Goal: Communication & Community: Answer question/provide support

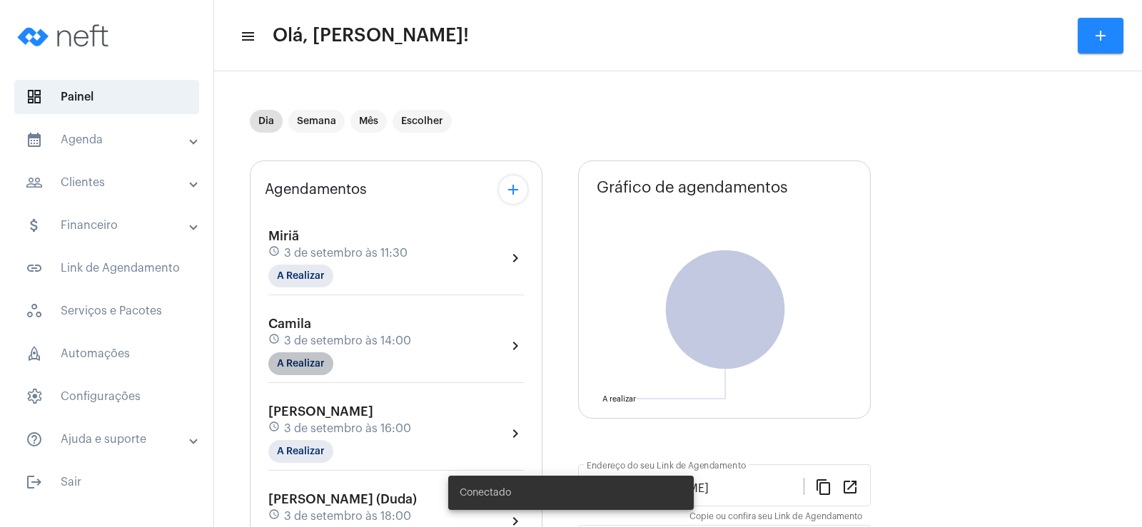
click at [306, 365] on mat-chip "A Realizar" at bounding box center [300, 363] width 65 height 23
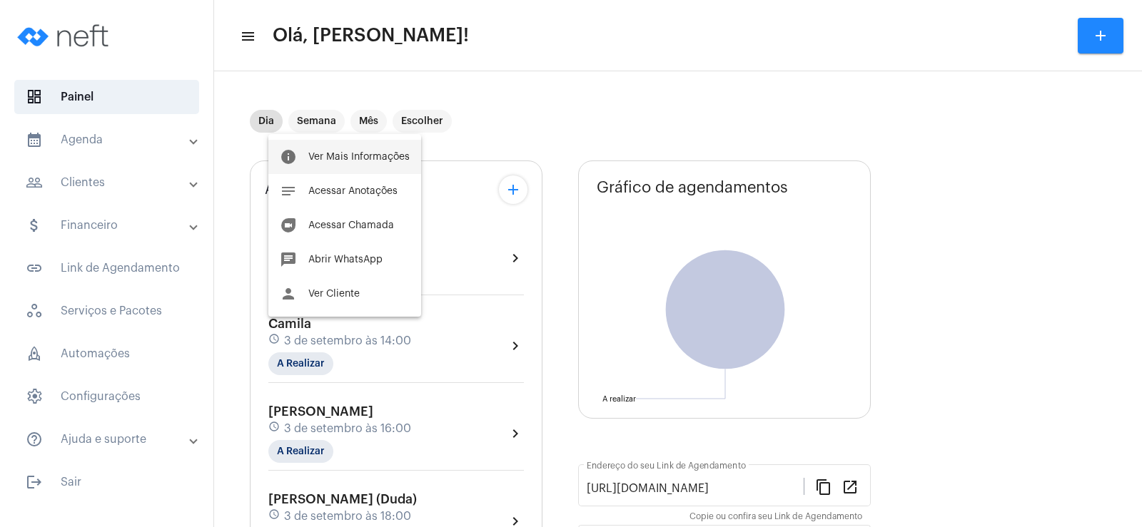
click at [377, 150] on button "info Ver Mais Informações" at bounding box center [344, 157] width 153 height 34
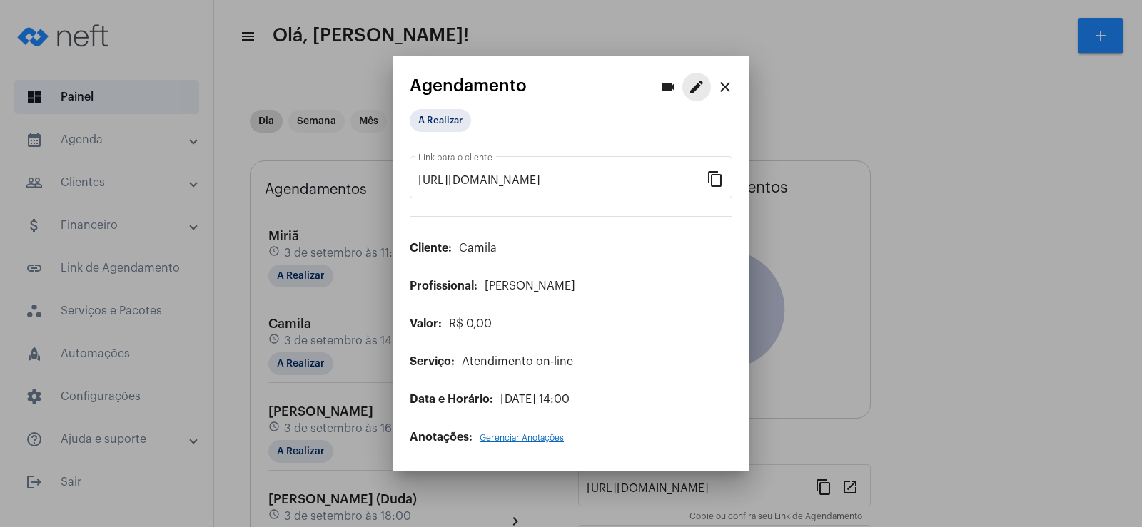
click at [689, 83] on mat-icon "edit" at bounding box center [696, 86] width 17 height 17
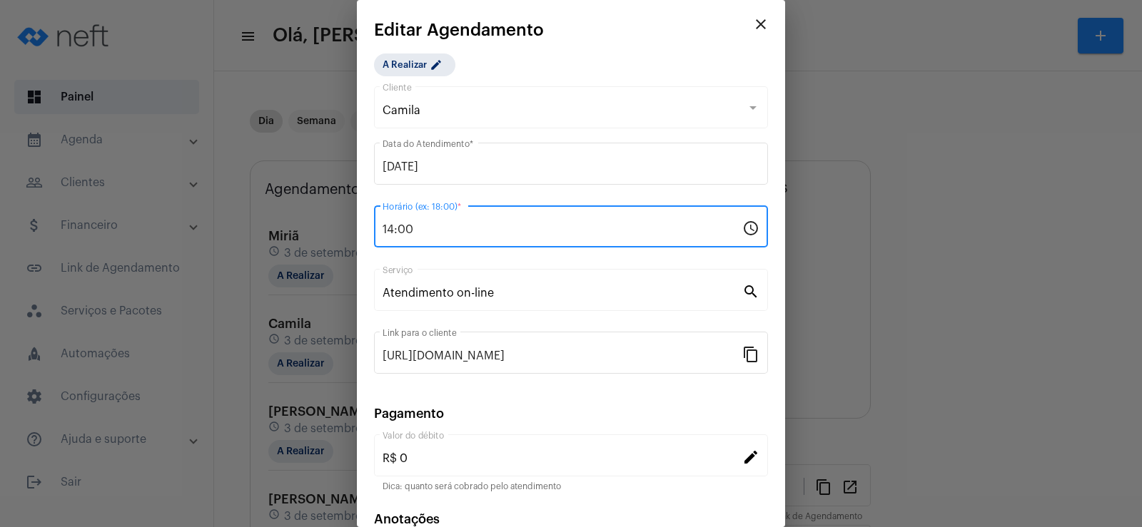
click at [395, 228] on input "14:00" at bounding box center [562, 229] width 360 height 13
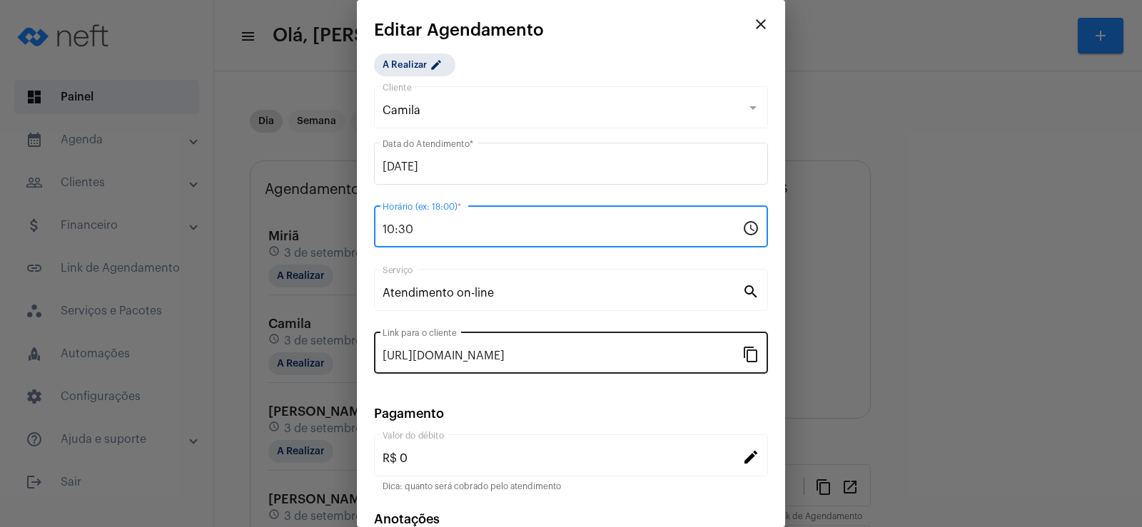
scroll to position [87, 0]
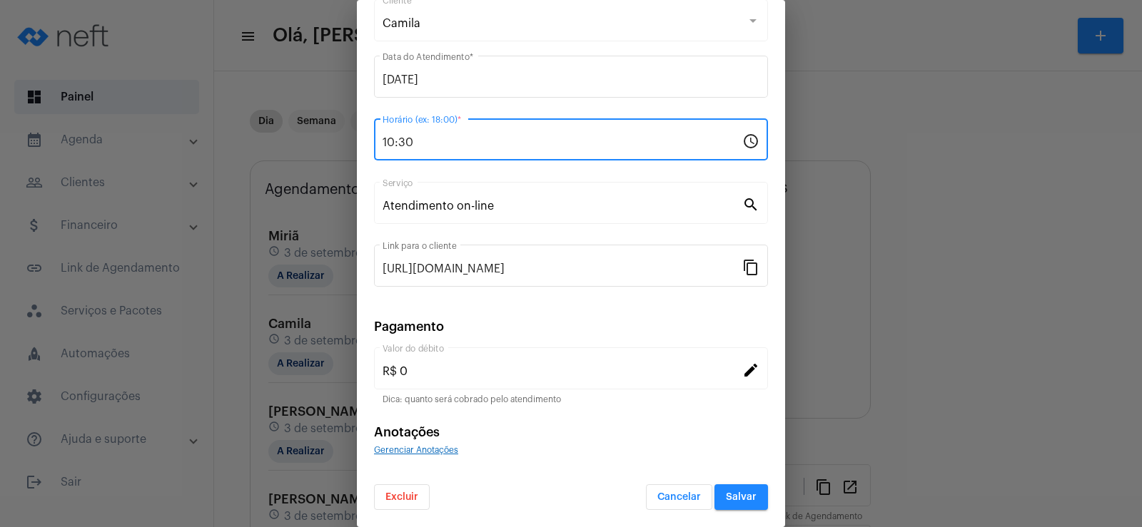
type input "10:30"
click at [736, 502] on button "Salvar" at bounding box center [741, 497] width 54 height 26
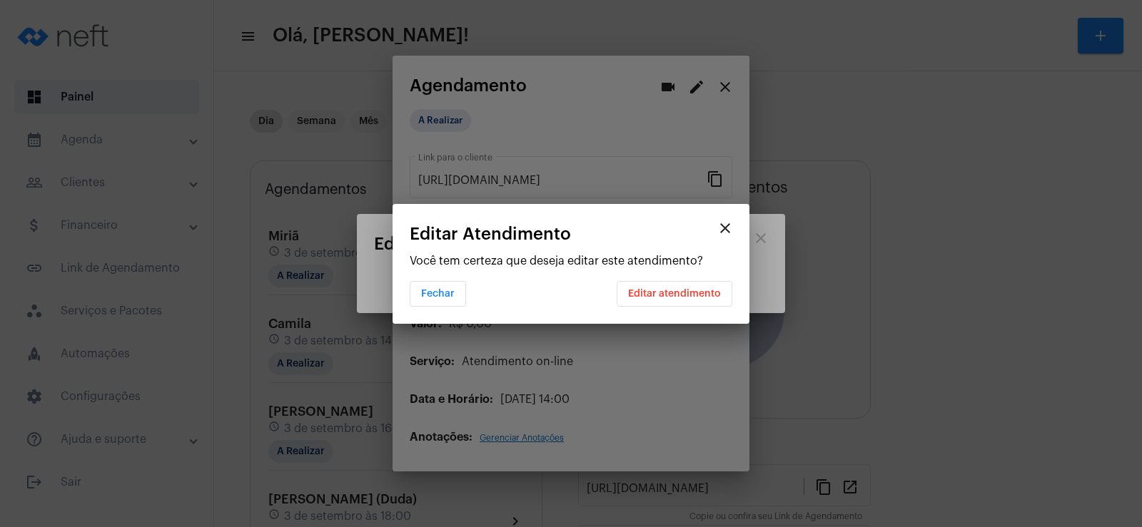
scroll to position [0, 0]
click at [688, 292] on span "Editar atendimento" at bounding box center [674, 294] width 93 height 10
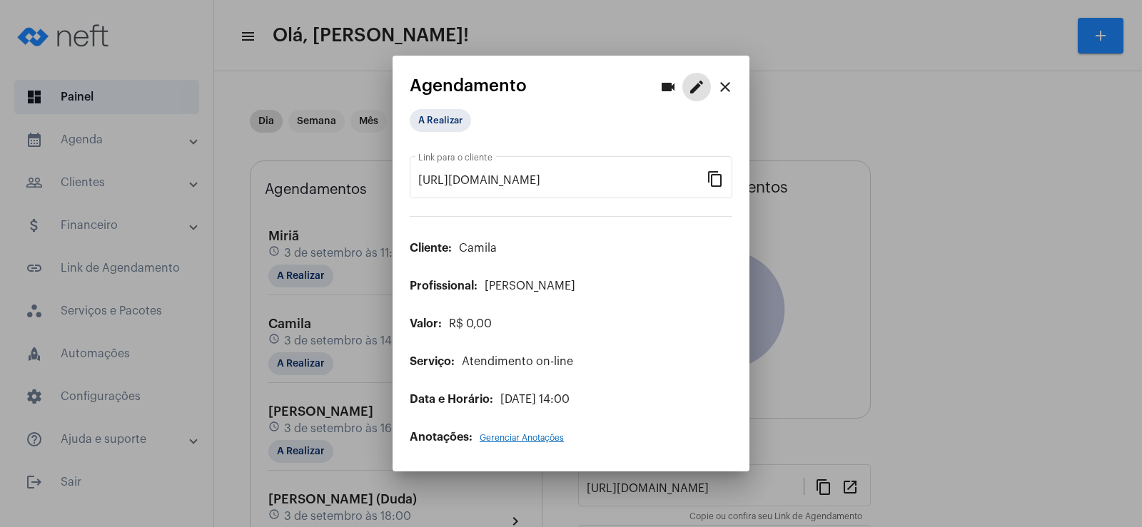
click at [725, 88] on mat-icon "close" at bounding box center [724, 86] width 17 height 17
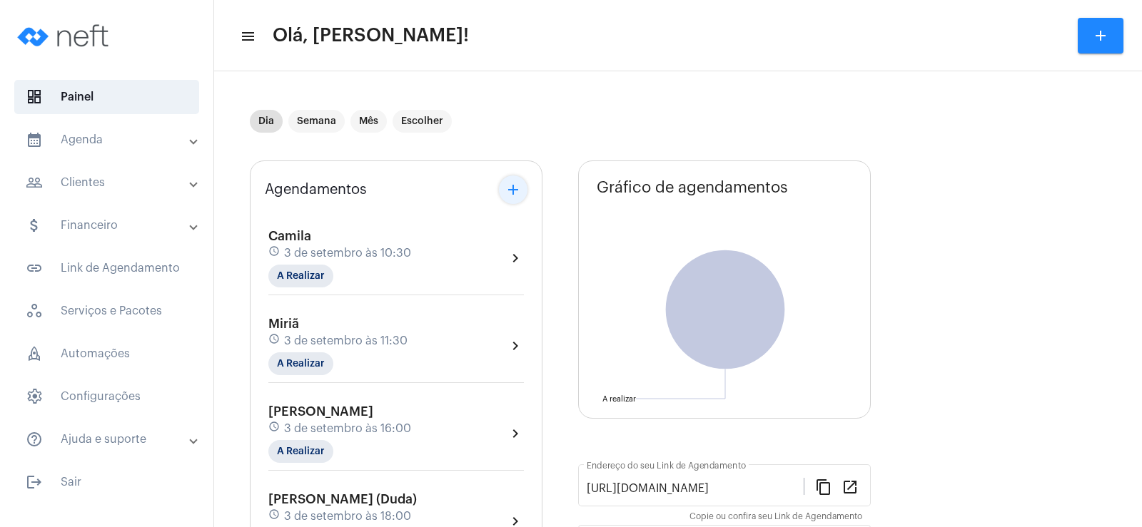
click at [517, 193] on mat-icon "add" at bounding box center [512, 189] width 17 height 17
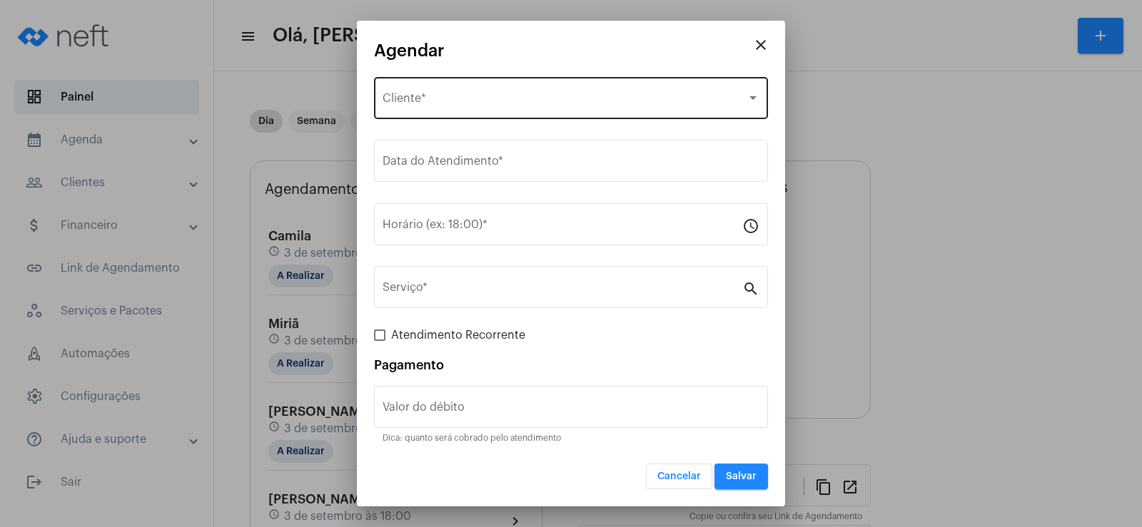
click at [463, 95] on span "Selecione o Cliente" at bounding box center [564, 101] width 364 height 13
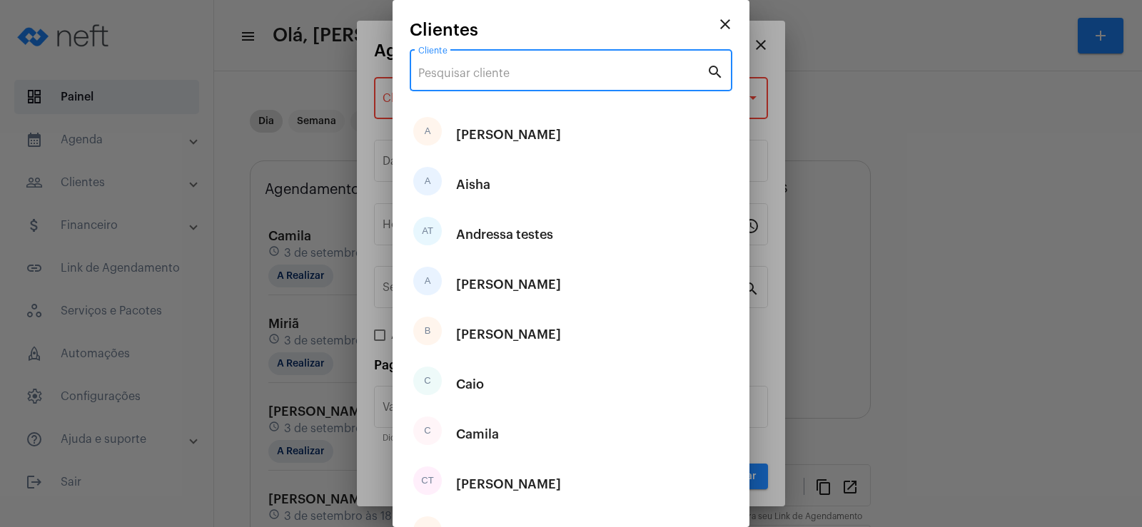
click at [454, 67] on input "Cliente" at bounding box center [562, 73] width 288 height 13
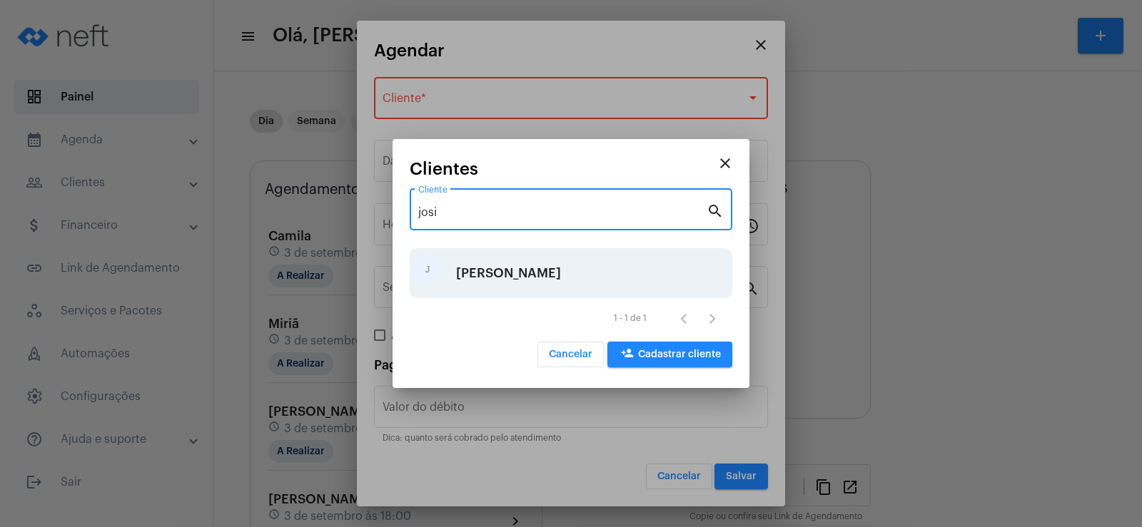
type input "josi"
click at [479, 265] on div "[PERSON_NAME]" at bounding box center [508, 273] width 105 height 43
type input "R$"
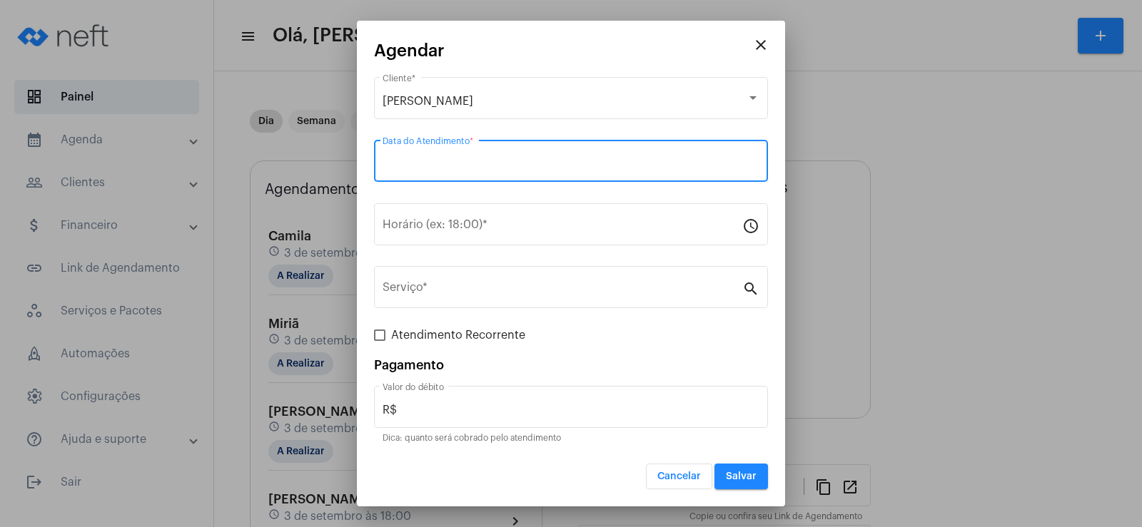
click at [432, 163] on input "Data do Atendimento *" at bounding box center [570, 164] width 377 height 13
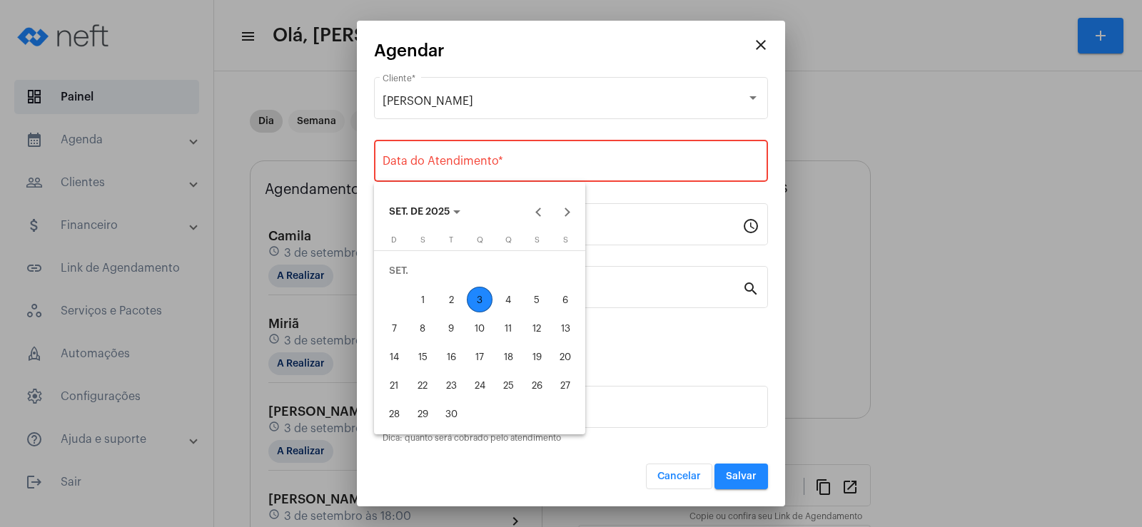
click at [484, 296] on div "3" at bounding box center [480, 300] width 26 height 26
type input "[DATE]"
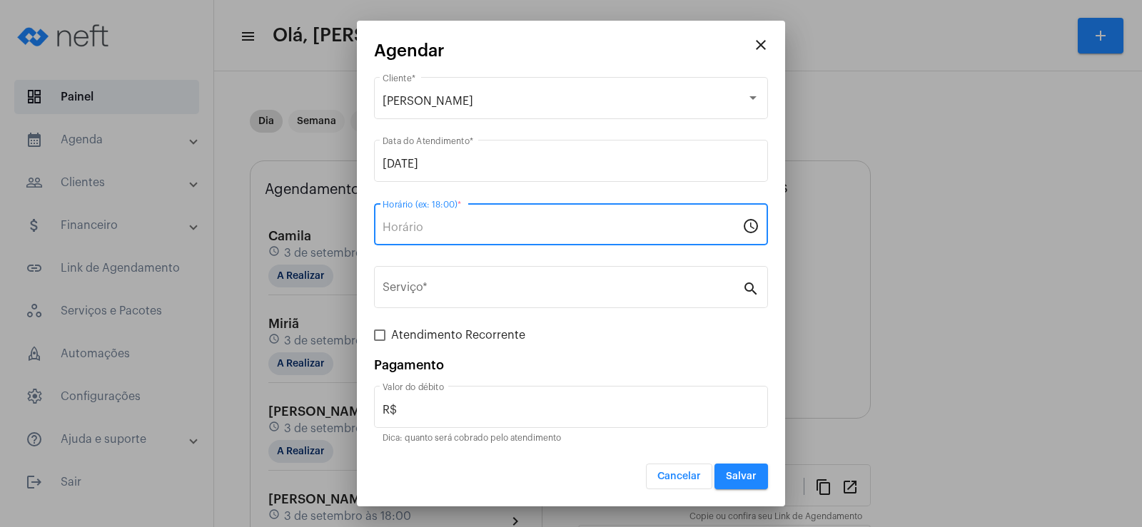
click at [447, 230] on input "Horário (ex: 18:00) *" at bounding box center [562, 227] width 360 height 13
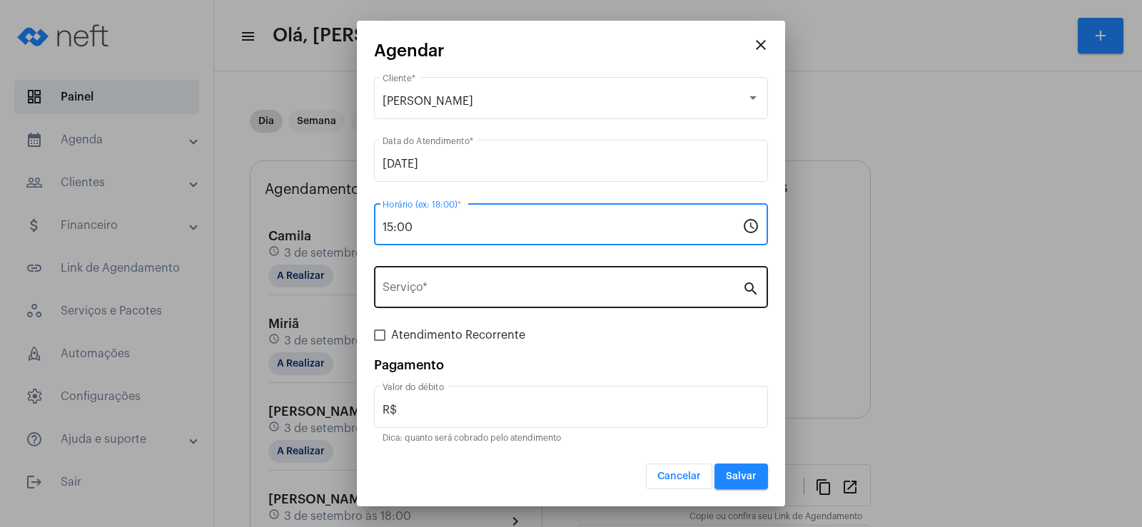
type input "15:00"
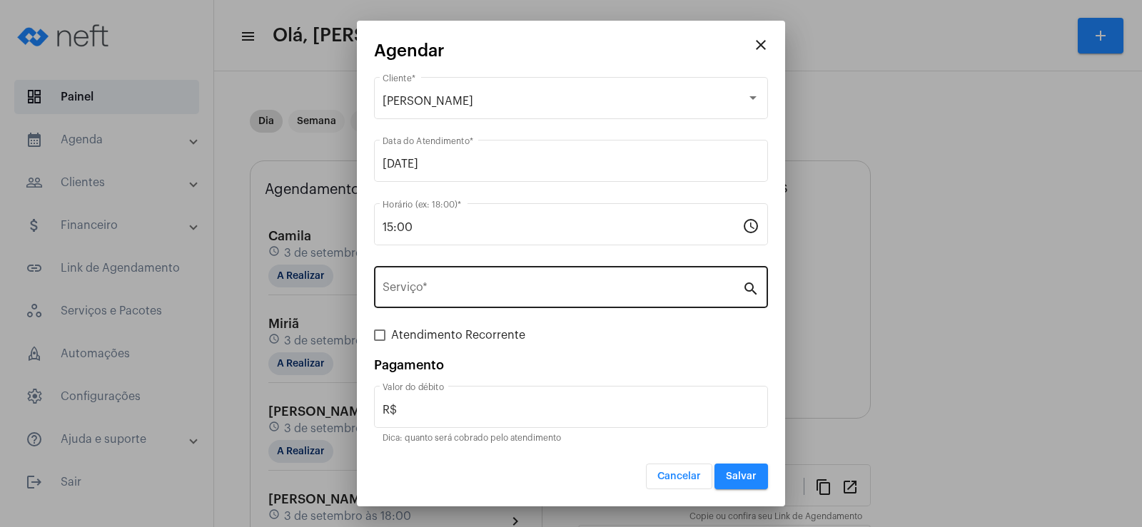
click at [453, 278] on div "Serviço *" at bounding box center [562, 285] width 360 height 45
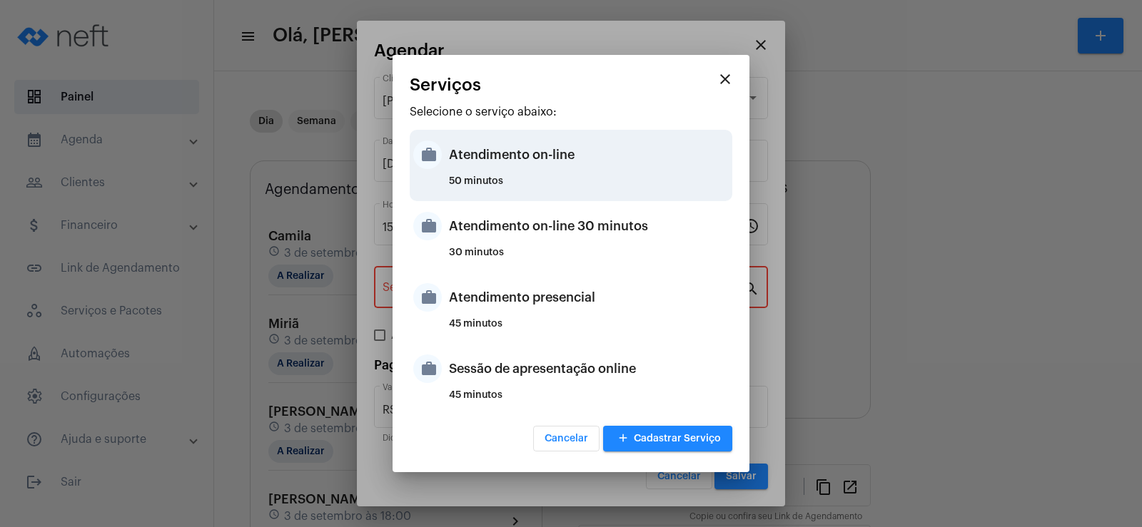
click at [475, 156] on div "Atendimento on-line" at bounding box center [589, 154] width 280 height 43
type input "Atendimento on-line"
type input "R$ 0"
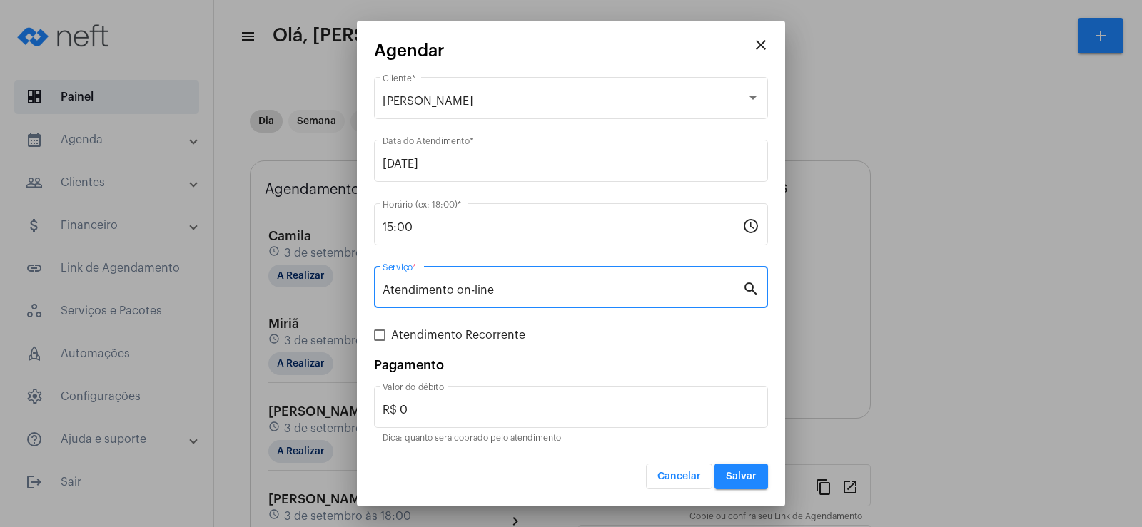
click at [734, 474] on span "Salvar" at bounding box center [741, 477] width 31 height 10
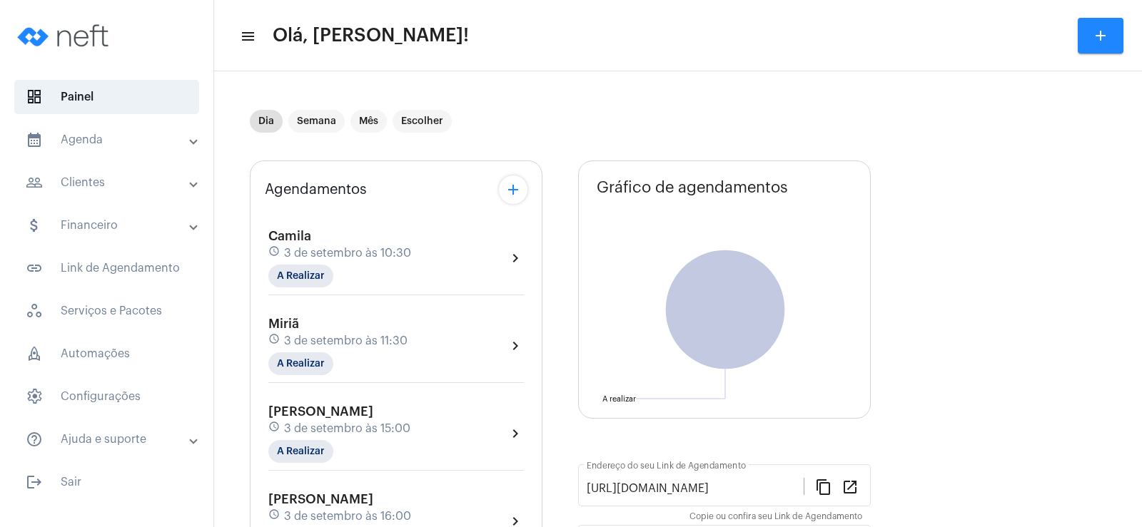
scroll to position [71, 0]
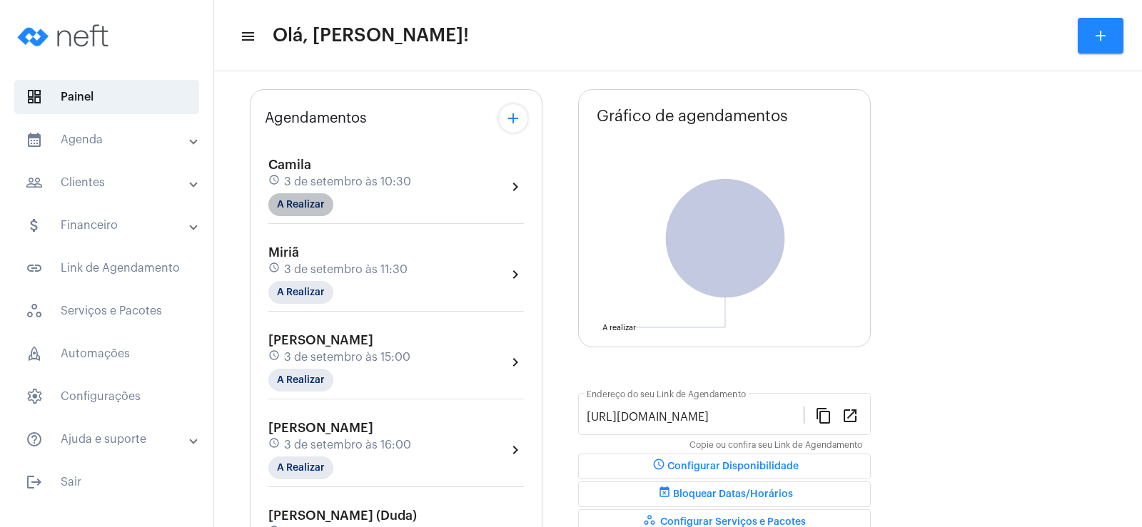
click at [305, 199] on mat-chip "A Realizar" at bounding box center [300, 204] width 65 height 23
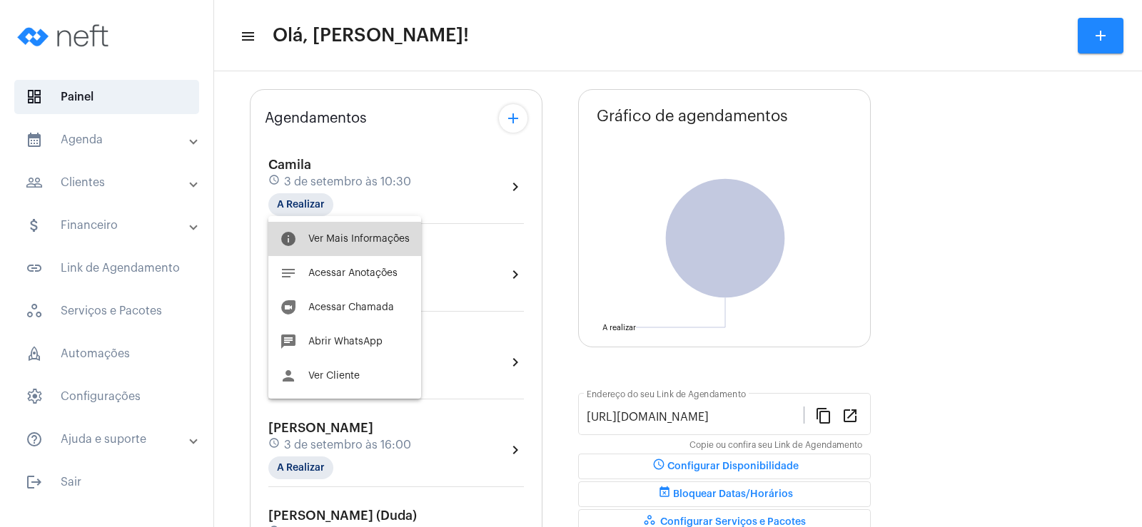
click at [350, 243] on span "Ver Mais Informações" at bounding box center [358, 239] width 101 height 10
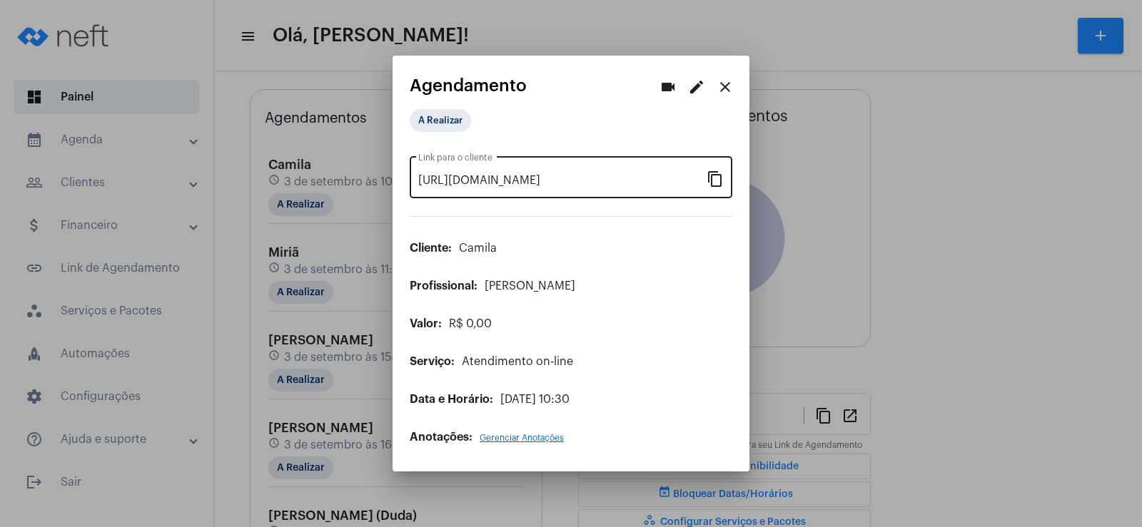
click at [715, 176] on mat-icon "content_copy" at bounding box center [714, 178] width 17 height 17
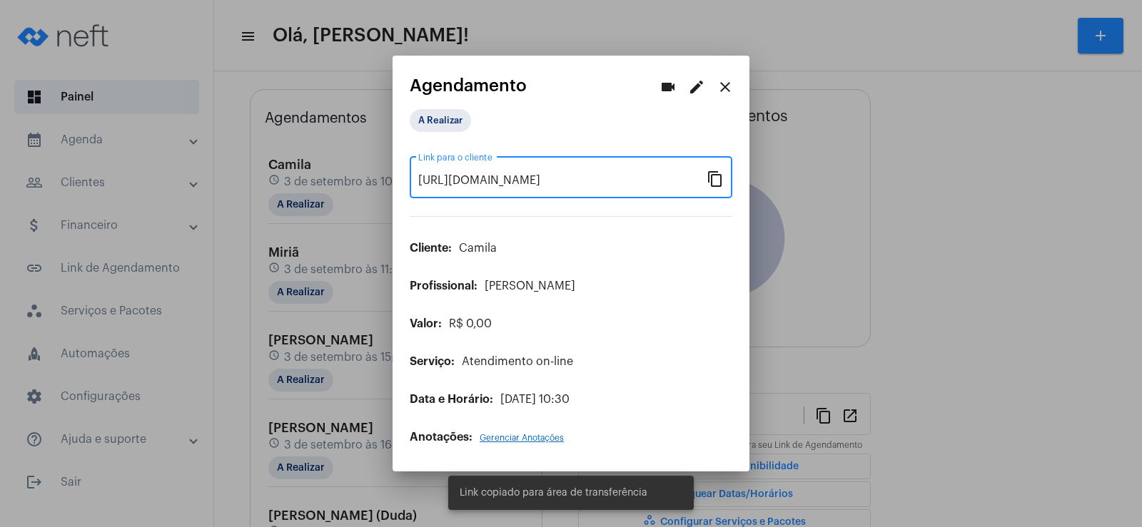
scroll to position [0, 124]
click at [667, 91] on mat-icon "videocam" at bounding box center [667, 86] width 17 height 17
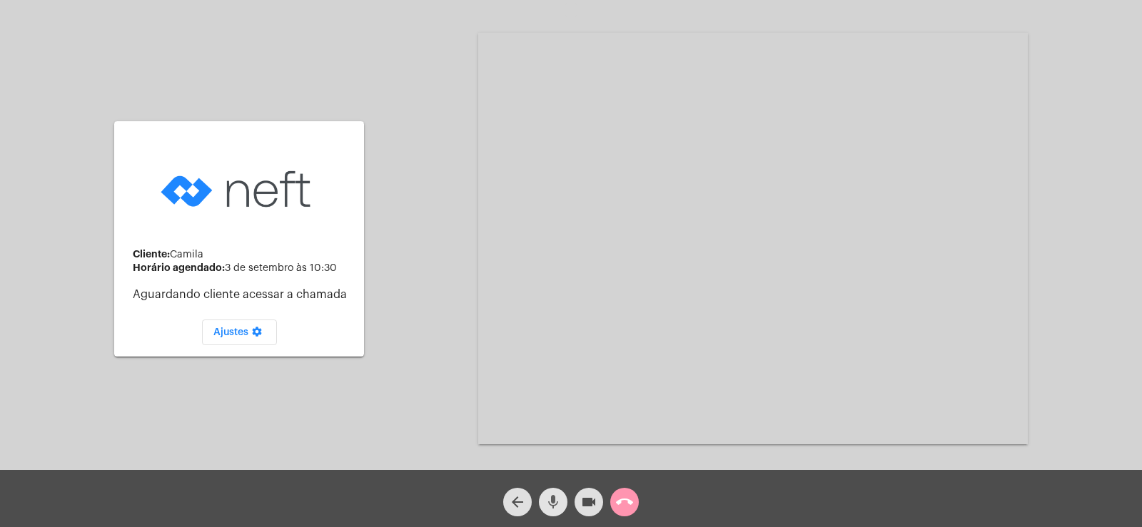
click at [554, 507] on mat-icon "mic" at bounding box center [552, 502] width 17 height 17
click at [579, 504] on button "videocam" at bounding box center [588, 502] width 29 height 29
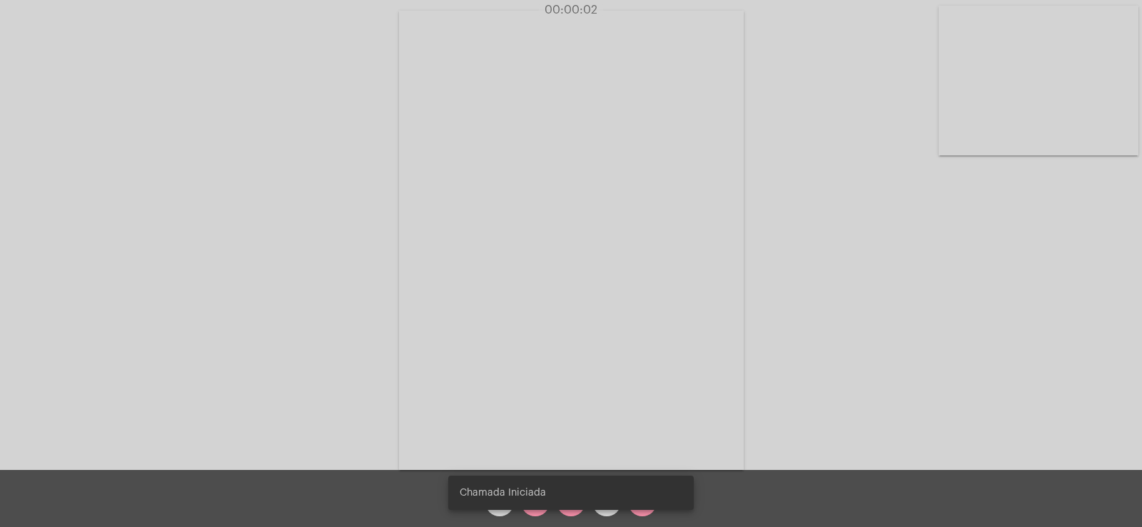
click at [530, 510] on div "Chamada Iniciada" at bounding box center [571, 493] width 280 height 68
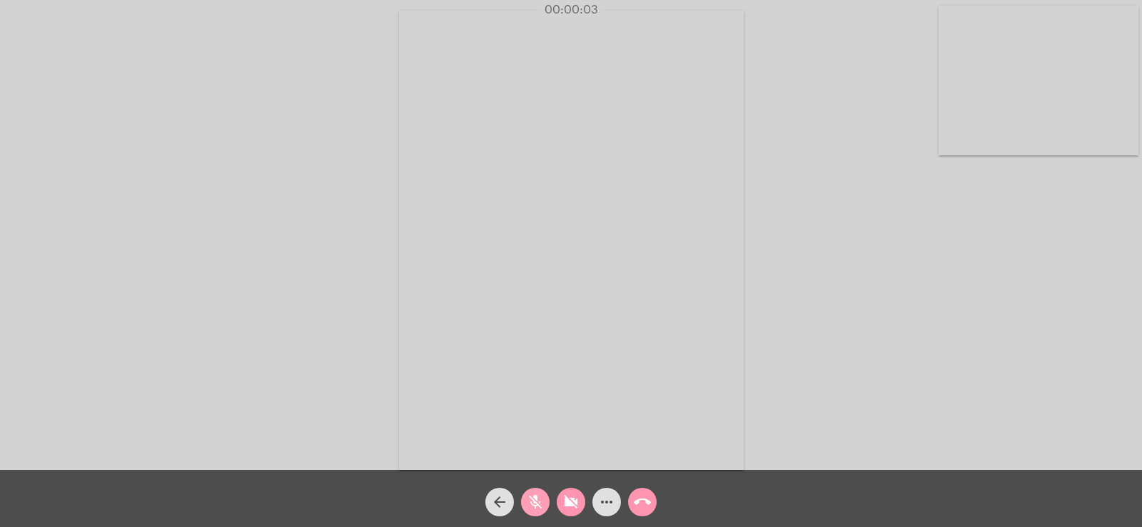
click at [530, 510] on mat-icon "mic_off" at bounding box center [535, 502] width 17 height 17
click at [581, 502] on button "videocam_off" at bounding box center [570, 502] width 29 height 29
click at [602, 505] on mat-icon "more_horiz" at bounding box center [606, 502] width 17 height 17
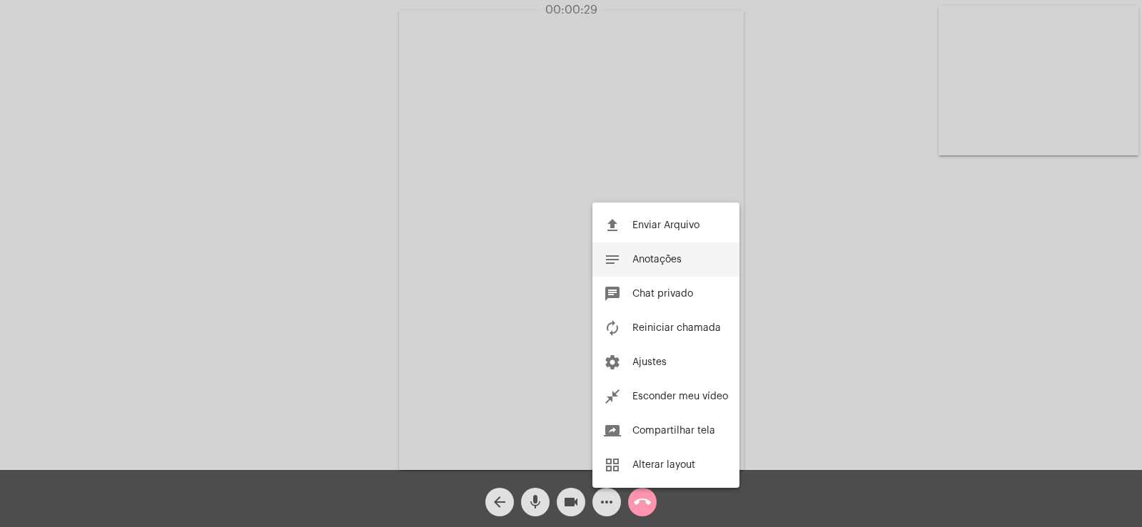
click at [659, 255] on span "Anotações" at bounding box center [656, 260] width 49 height 10
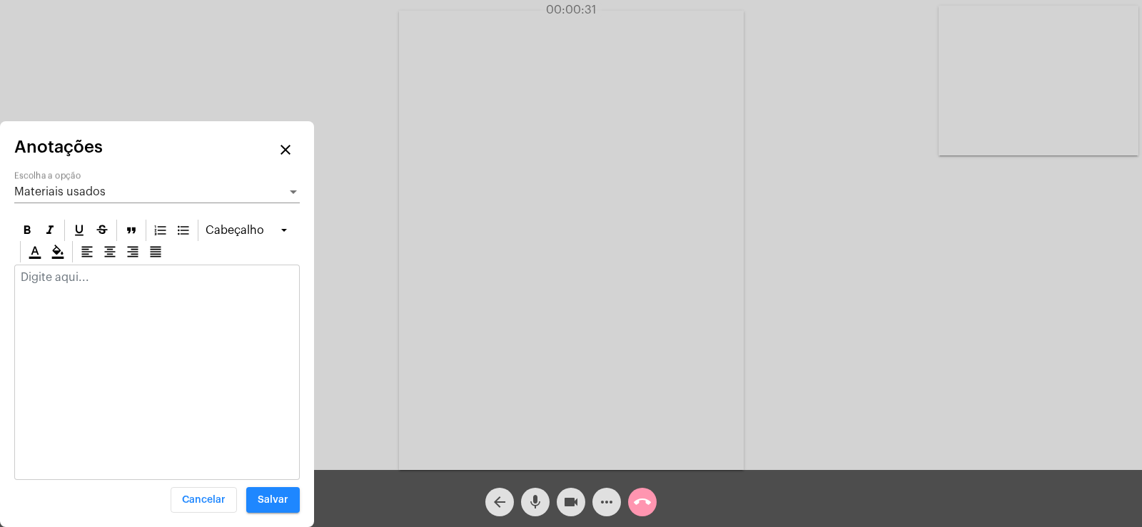
click at [69, 185] on div "Materiais usados Escolha a opção" at bounding box center [156, 187] width 285 height 32
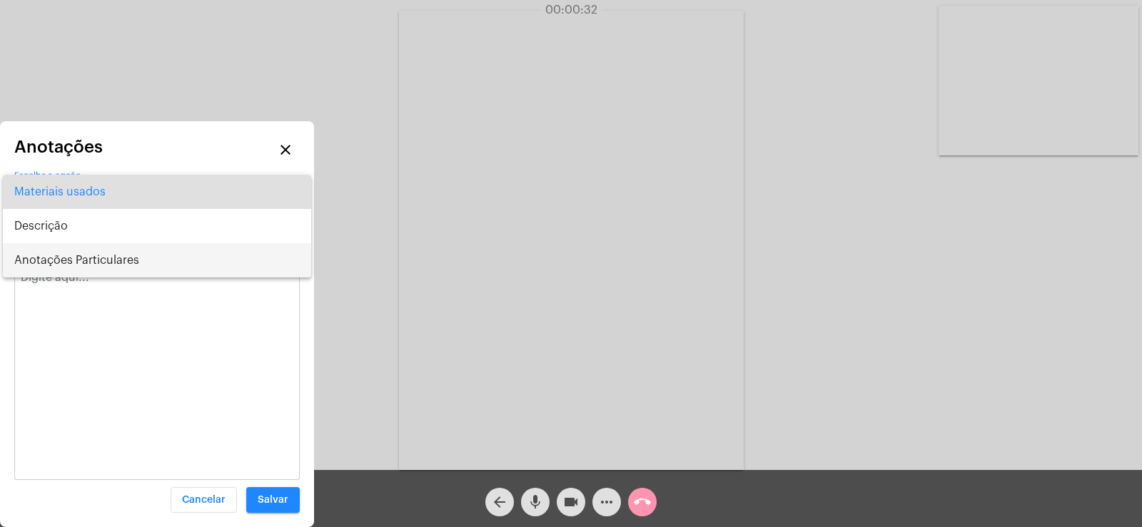
click at [73, 259] on span "Anotações Particulares" at bounding box center [156, 260] width 285 height 34
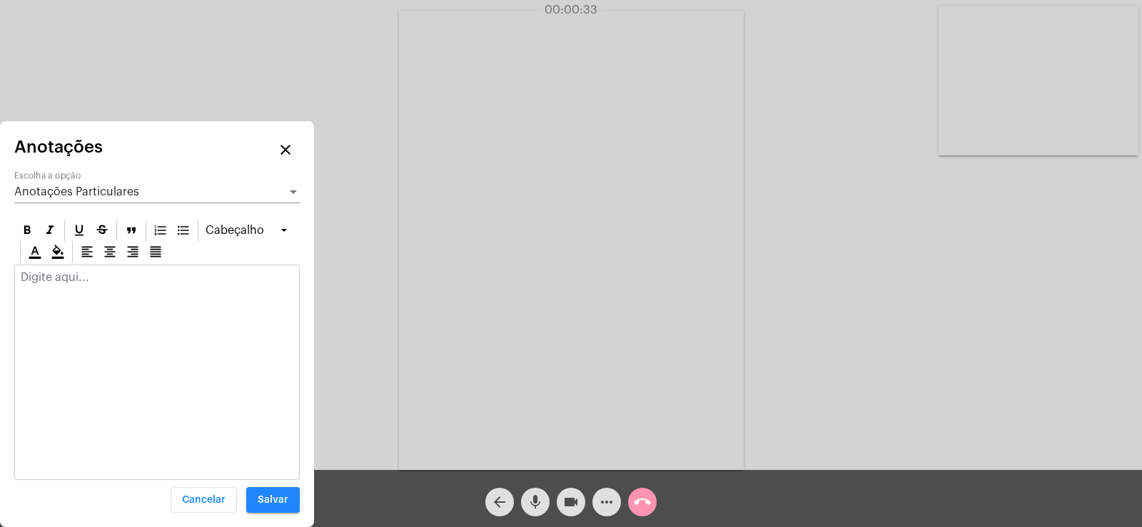
click at [52, 295] on div at bounding box center [157, 280] width 284 height 31
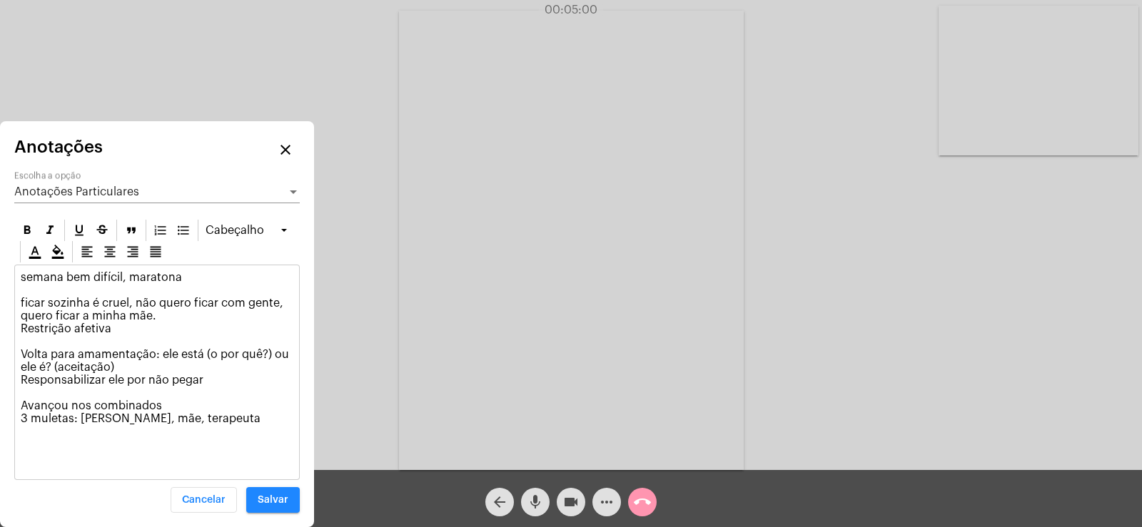
click at [19, 297] on div "semana bem difícil, maratona ficar sozinha é cruel, não quero ficar com gente, …" at bounding box center [157, 351] width 284 height 173
click at [225, 410] on p "semana bem difícil, maratona ficar sozinha é cruel, não quero ficar com gente, …" at bounding box center [157, 348] width 273 height 154
click at [217, 414] on p "semana bem difícil, maratona ficar sozinha é cruel, não quero ficar com gente, …" at bounding box center [157, 348] width 273 height 154
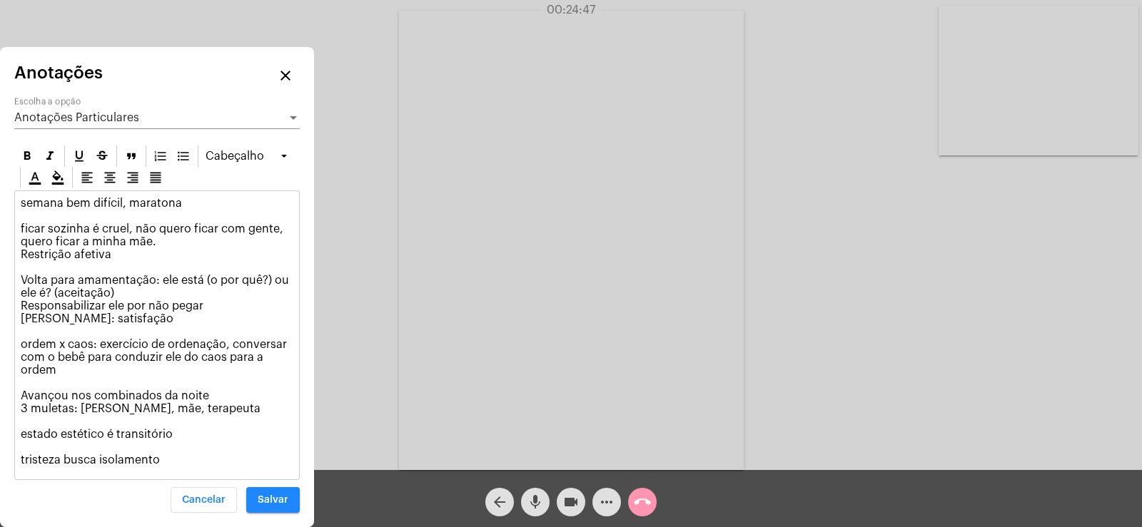
click at [201, 280] on p "semana bem difícil, maratona ficar sozinha é cruel, não quero ficar com gente, …" at bounding box center [157, 332] width 273 height 270
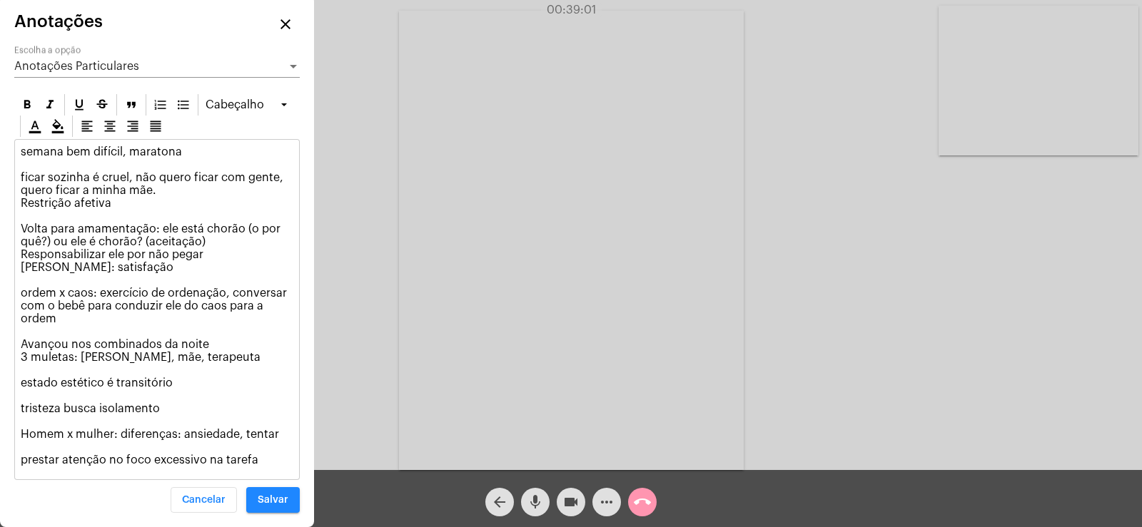
drag, startPoint x: 159, startPoint y: 225, endPoint x: 144, endPoint y: 240, distance: 20.7
click at [144, 240] on p "semana bem difícil, maratona ficar sozinha é cruel, não quero ficar com gente, …" at bounding box center [157, 306] width 273 height 321
copy p "ele está chorão (o por quê?) ou ele é chorão?"
drag, startPoint x: 101, startPoint y: 291, endPoint x: 110, endPoint y: 314, distance: 24.6
click at [110, 314] on p "semana bem difícil, maratona ficar sozinha é cruel, não quero ficar com gente, …" at bounding box center [157, 306] width 273 height 321
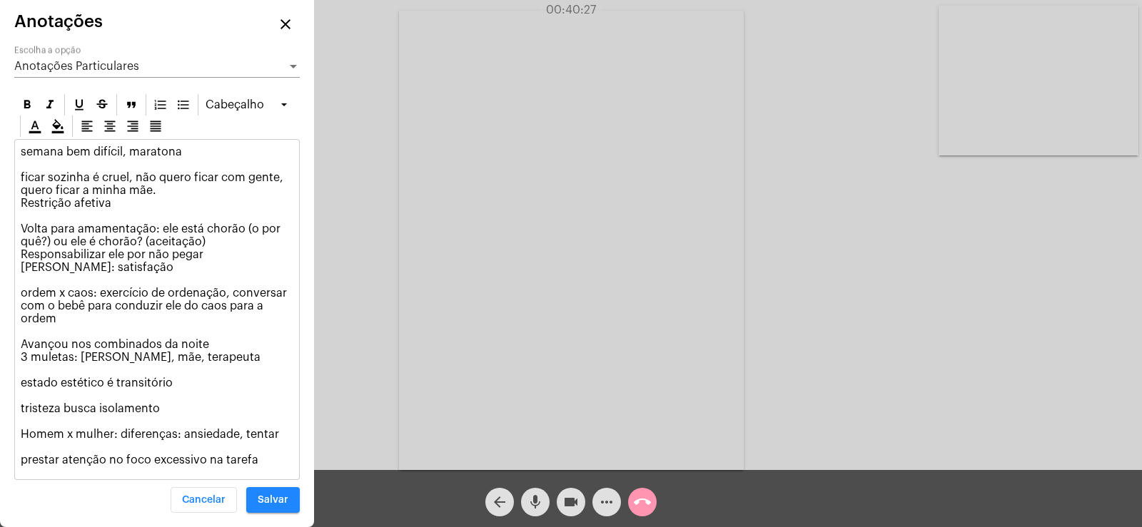
copy p "exercício de ordenação, conversar com o bebê para conduzir ele do caos para a o…"
drag, startPoint x: 20, startPoint y: 461, endPoint x: 251, endPoint y: 458, distance: 231.2
click at [251, 458] on div "semana bem difícil, maratona ficar sozinha é cruel, não quero ficar com gente, …" at bounding box center [157, 310] width 284 height 340
copy p "prestar atenção no foco excessivo na tarefa"
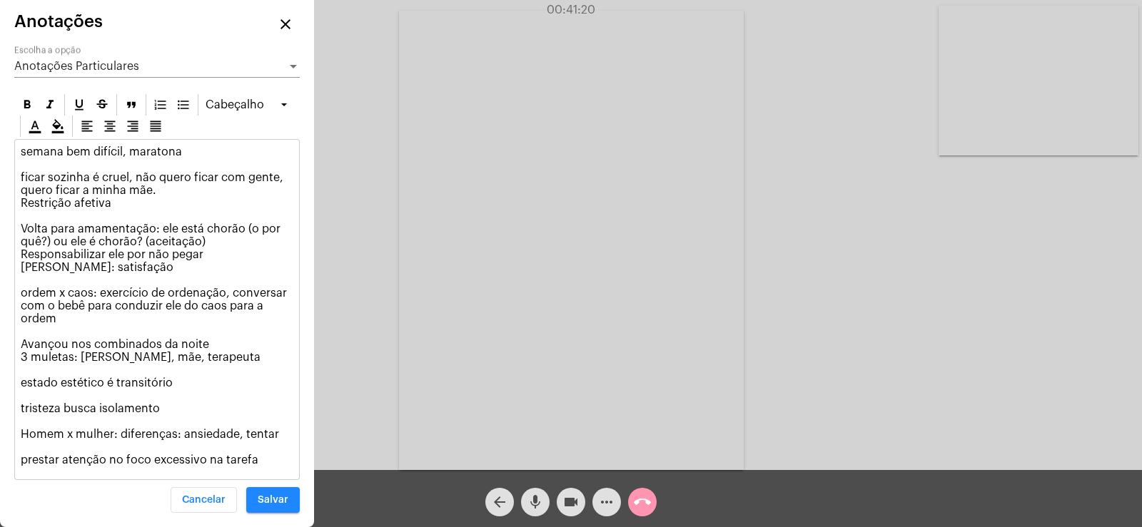
click at [804, 412] on div "Acessando Câmera e Microfone..." at bounding box center [570, 239] width 1139 height 470
click at [265, 462] on p "semana bem difícil, maratona ficar sozinha é cruel, não quero ficar com gente, …" at bounding box center [157, 306] width 273 height 321
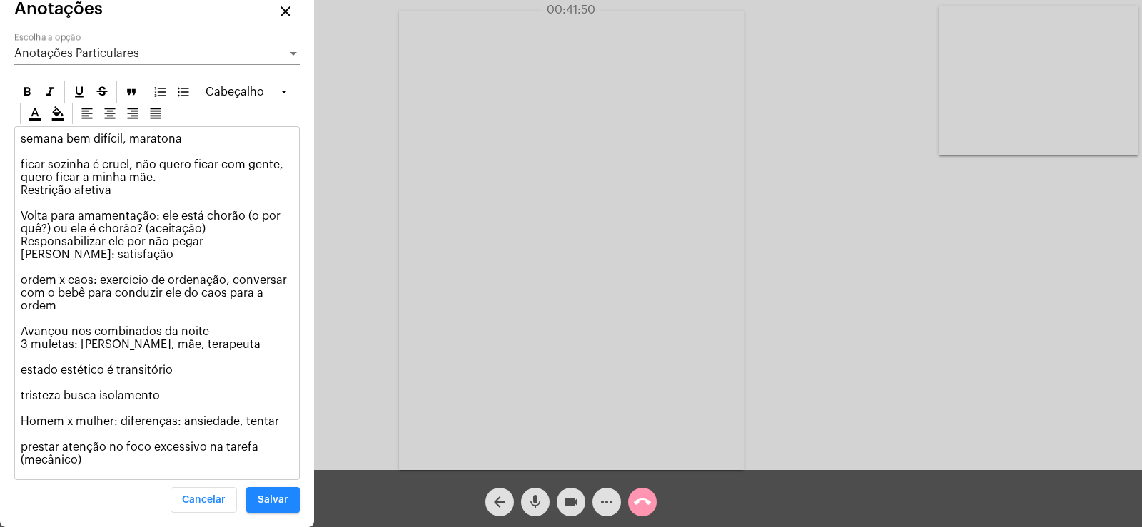
click at [136, 51] on span "Anotações Particulares" at bounding box center [76, 53] width 125 height 11
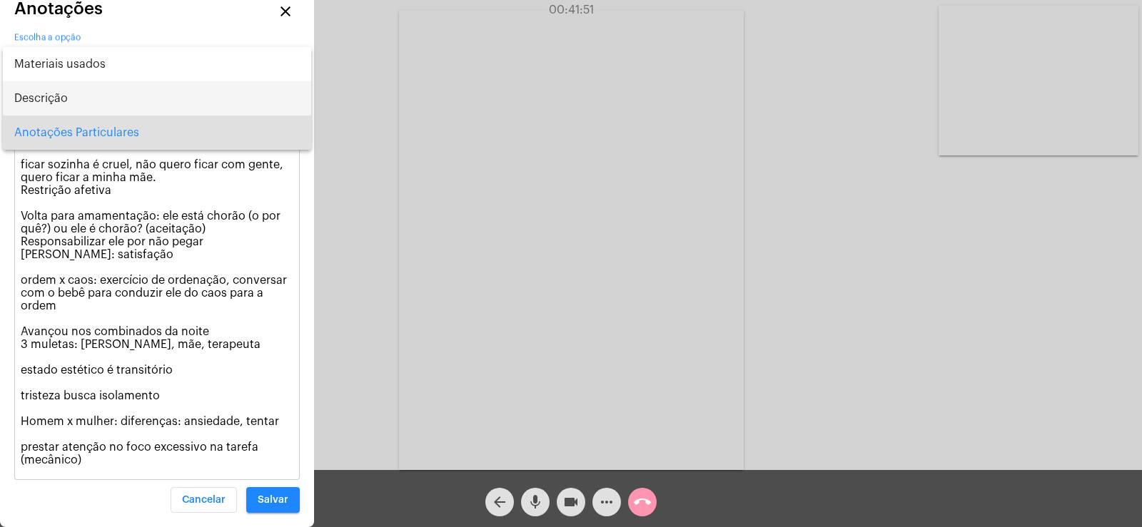
click at [93, 102] on span "Descrição" at bounding box center [156, 98] width 285 height 34
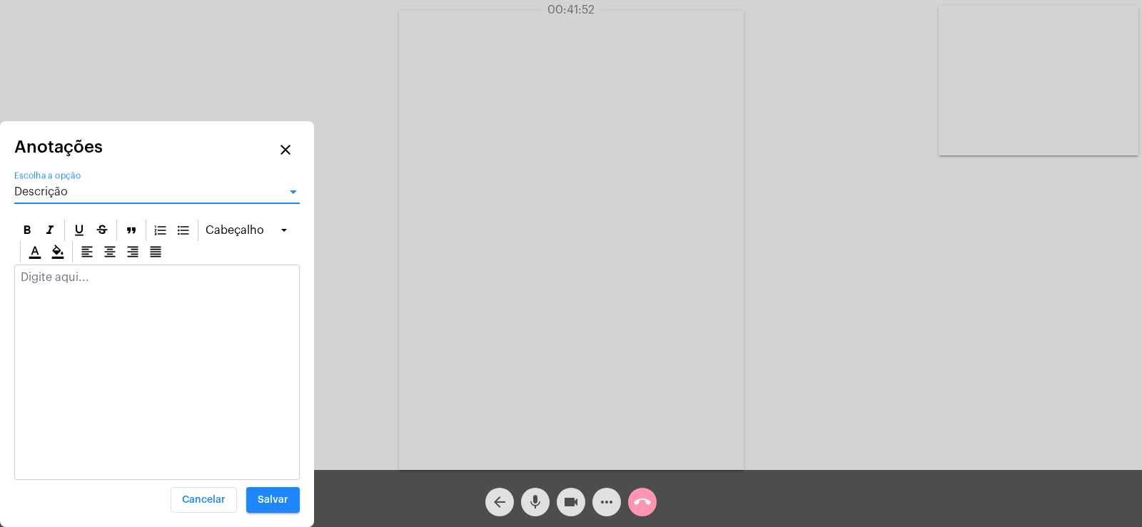
click at [60, 286] on div at bounding box center [157, 280] width 284 height 31
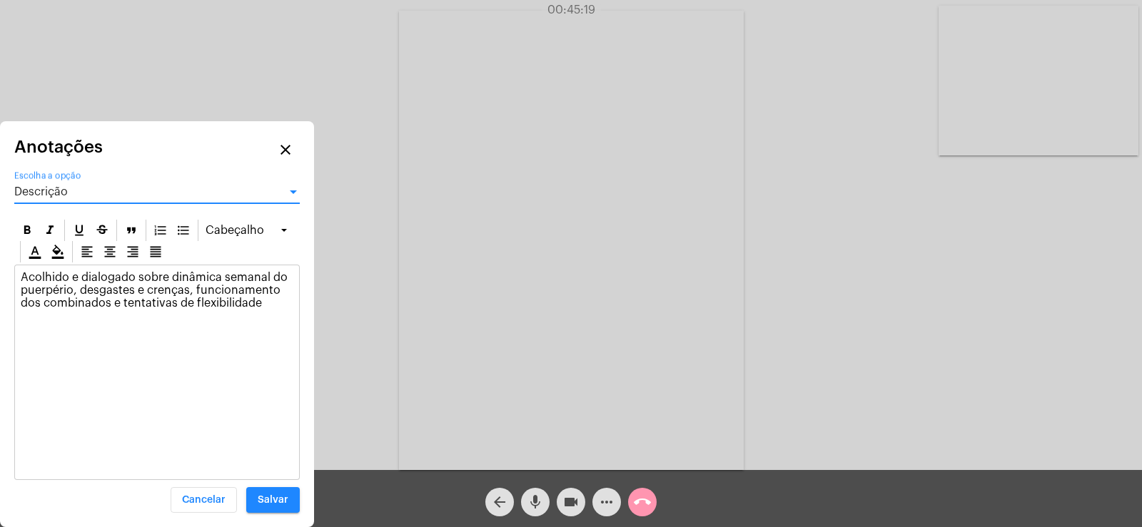
click at [209, 193] on div "Descrição" at bounding box center [150, 191] width 273 height 13
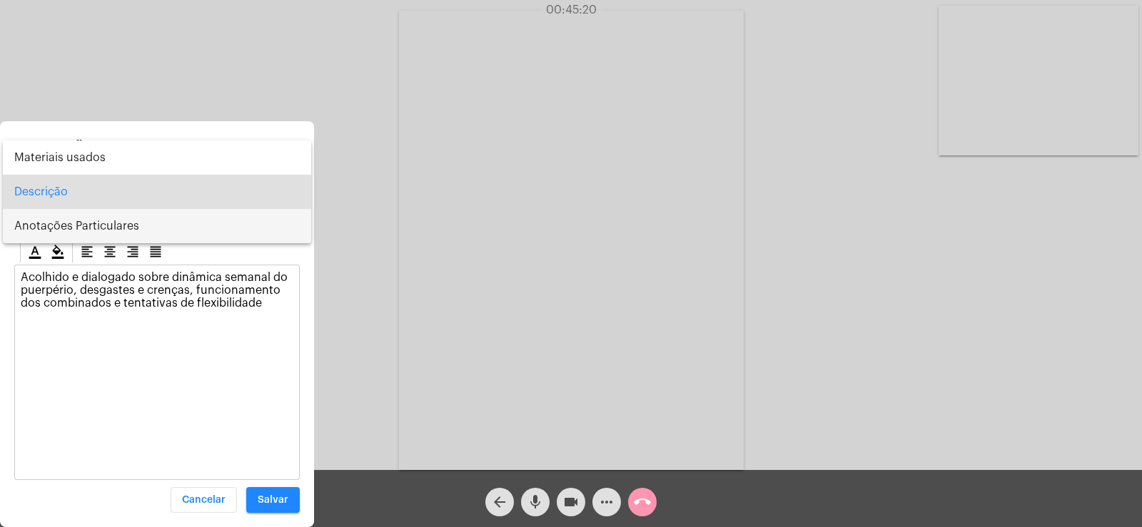
click at [131, 231] on span "Anotações Particulares" at bounding box center [156, 226] width 285 height 34
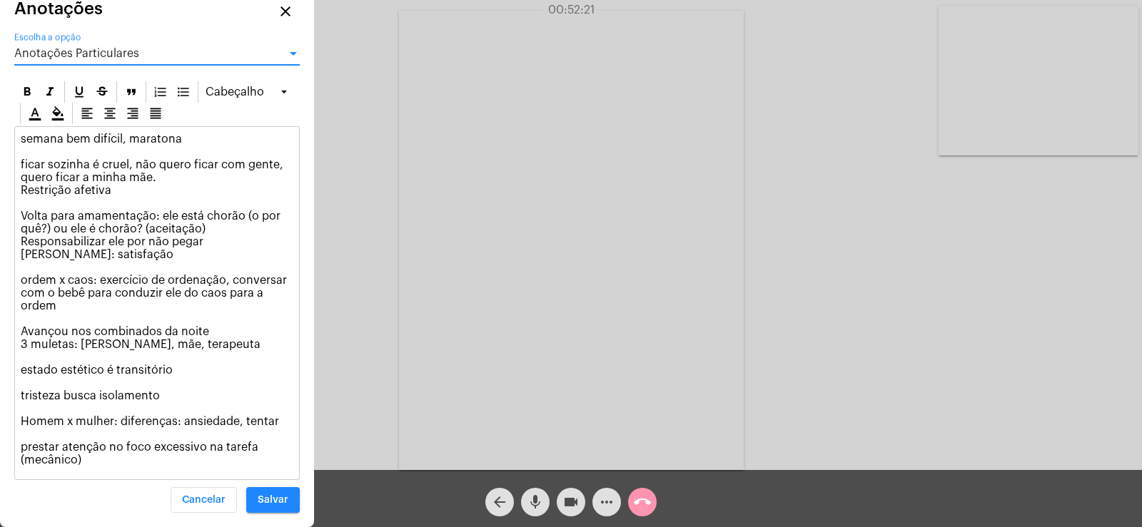
click at [98, 467] on div "semana bem difícil, maratona ficar sozinha é cruel, não quero ficar com gente, …" at bounding box center [157, 303] width 284 height 352
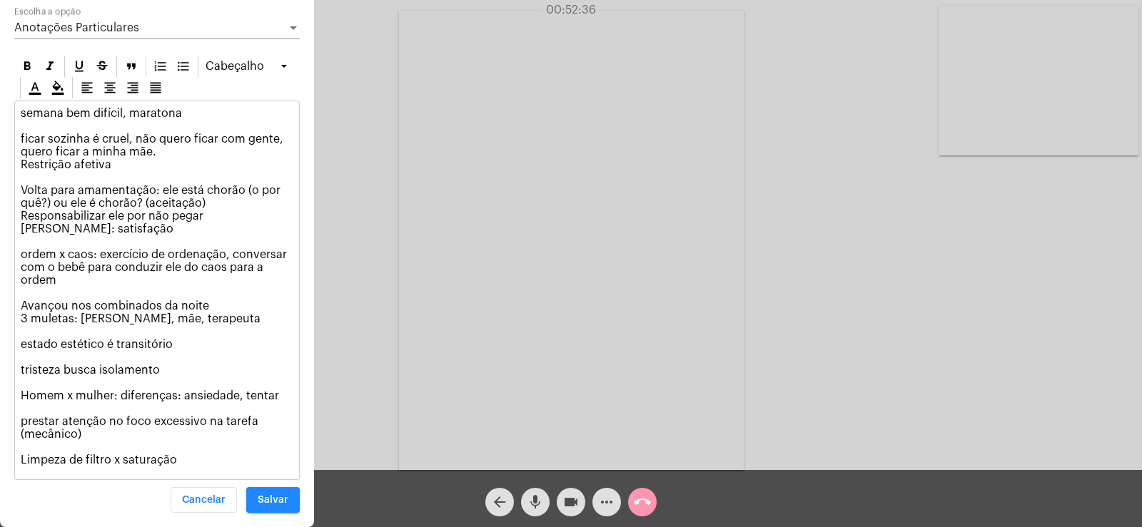
drag, startPoint x: 175, startPoint y: 457, endPoint x: 18, endPoint y: 455, distance: 157.0
click at [18, 455] on div "semana bem difícil, maratona ficar sozinha é cruel, não quero ficar com gente, …" at bounding box center [157, 290] width 284 height 378
copy p "Limpeza de filtro x saturação"
click at [283, 497] on span "Salvar" at bounding box center [273, 500] width 31 height 10
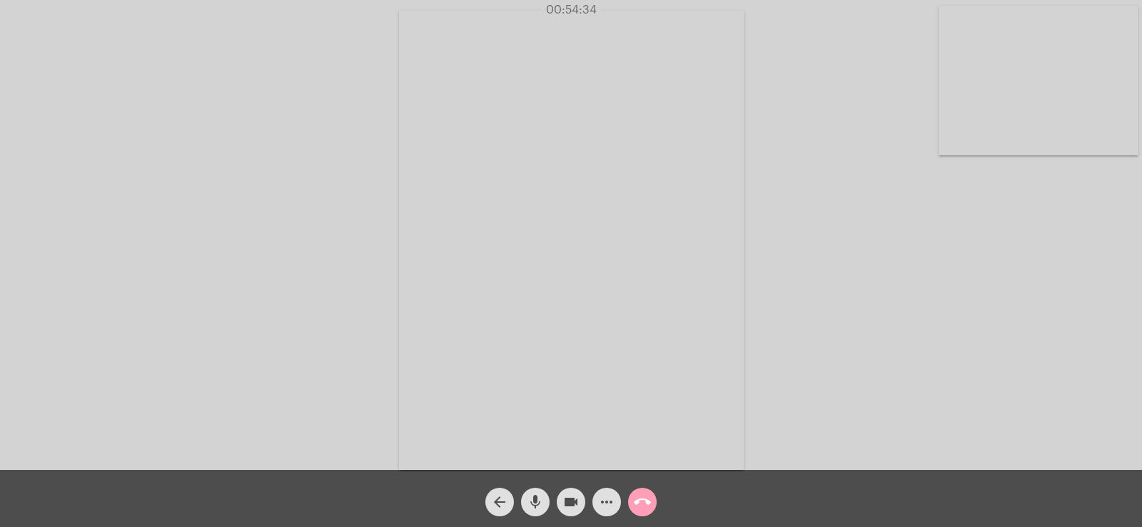
click at [640, 499] on mat-icon "call_end" at bounding box center [642, 502] width 17 height 17
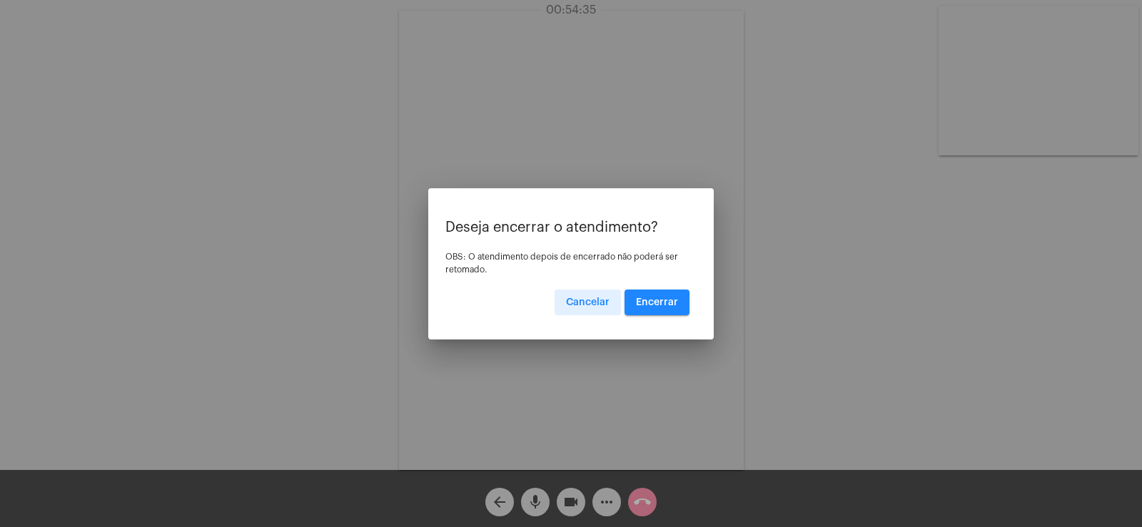
click at [654, 300] on span "Encerrar" at bounding box center [657, 303] width 42 height 10
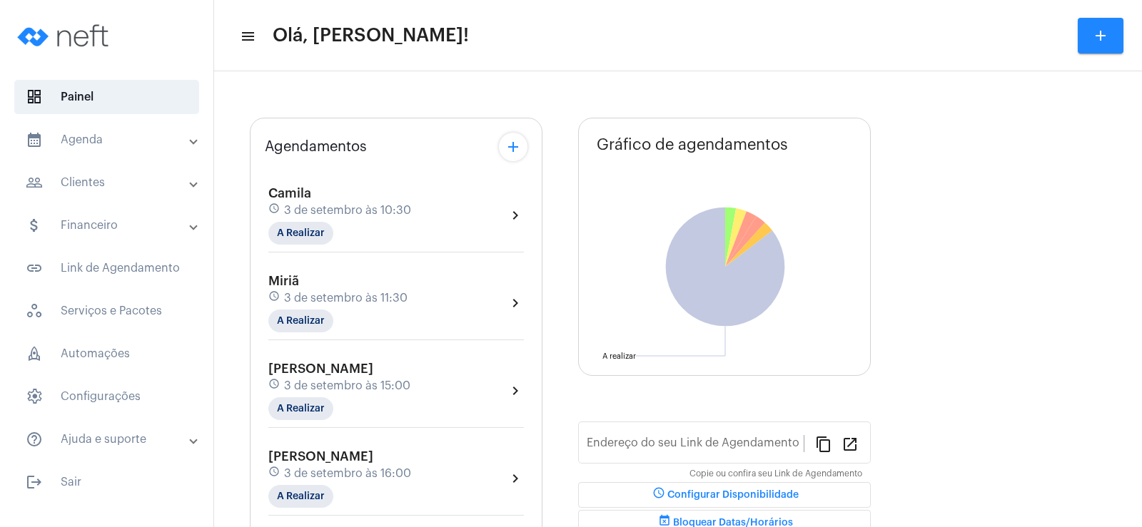
type input "[URL][DOMAIN_NAME]"
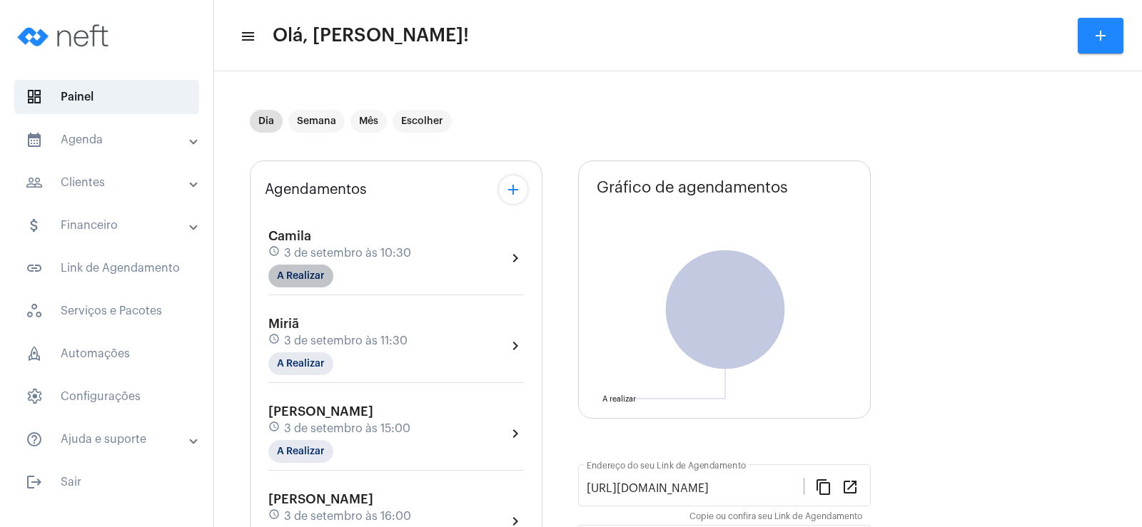
click at [302, 280] on mat-chip "A Realizar" at bounding box center [300, 276] width 65 height 23
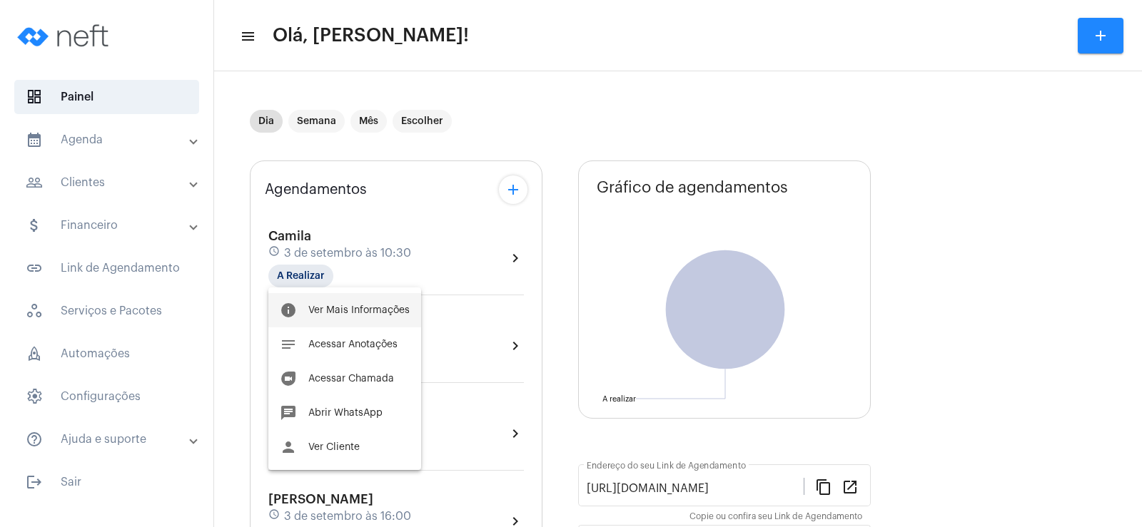
click at [340, 311] on span "Ver Mais Informações" at bounding box center [358, 310] width 101 height 10
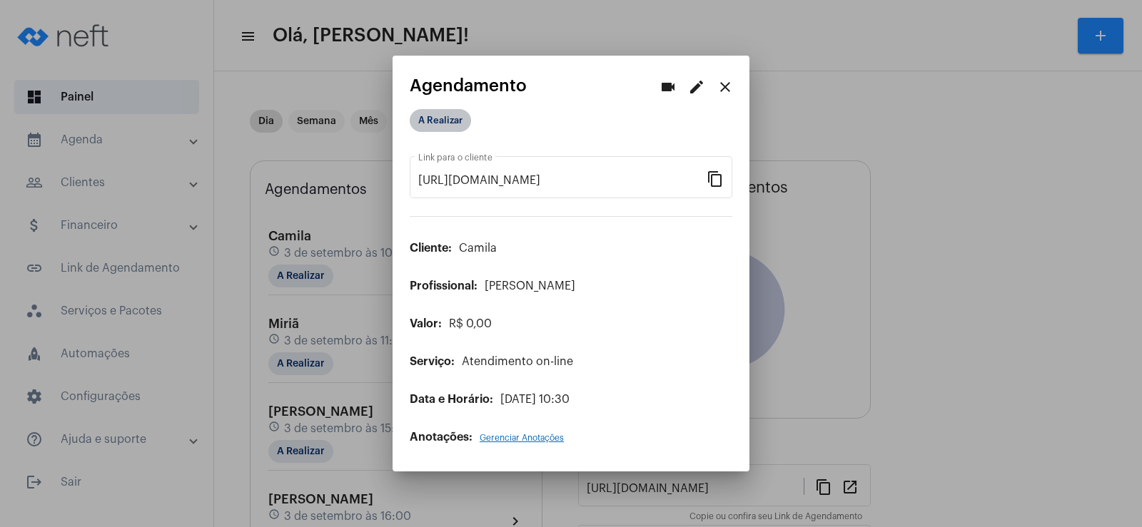
click at [449, 113] on mat-chip "A Realizar" at bounding box center [440, 120] width 61 height 23
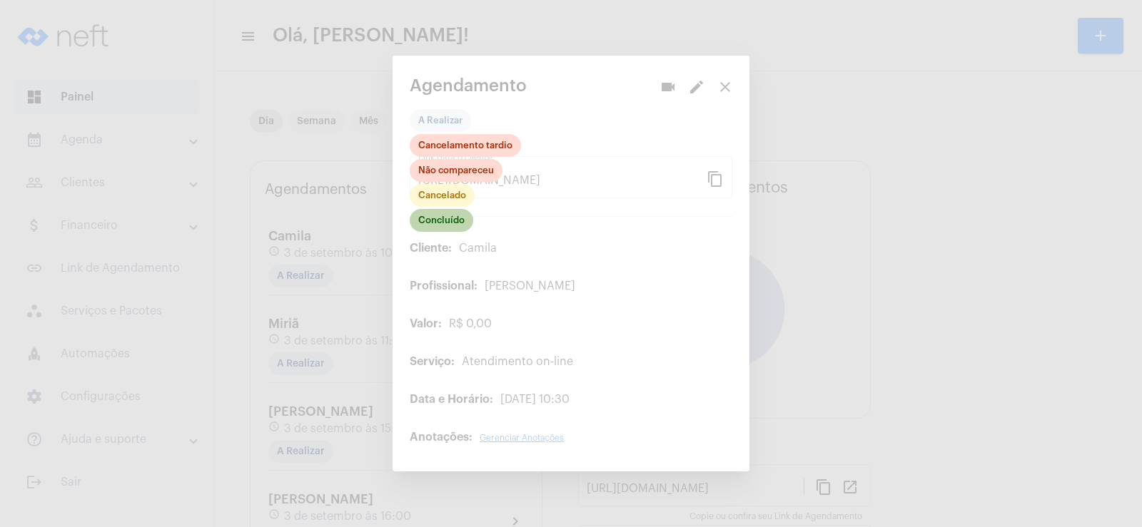
click at [426, 218] on mat-chip "Concluído" at bounding box center [441, 220] width 63 height 23
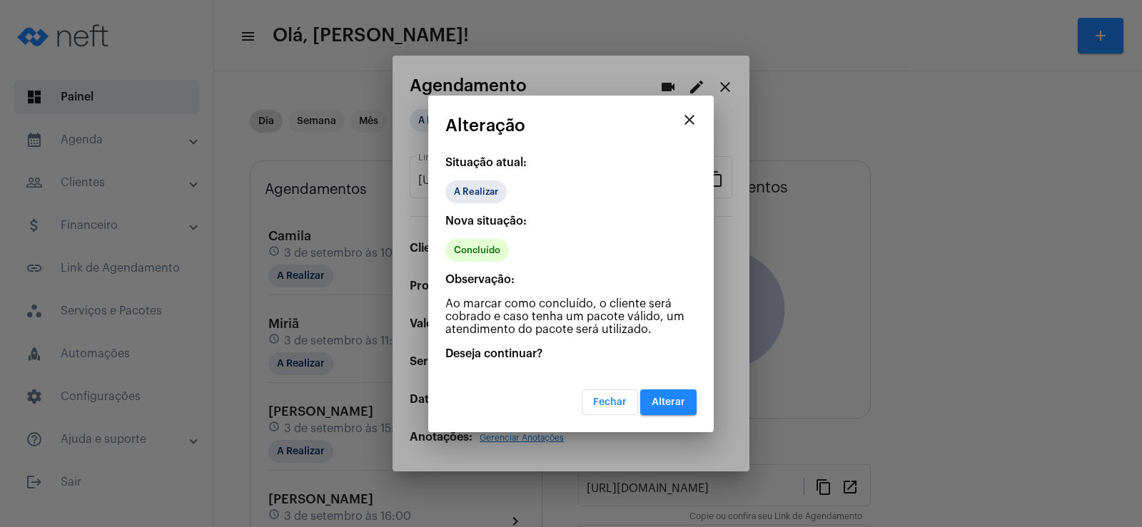
click at [678, 397] on span "Alterar" at bounding box center [668, 402] width 34 height 10
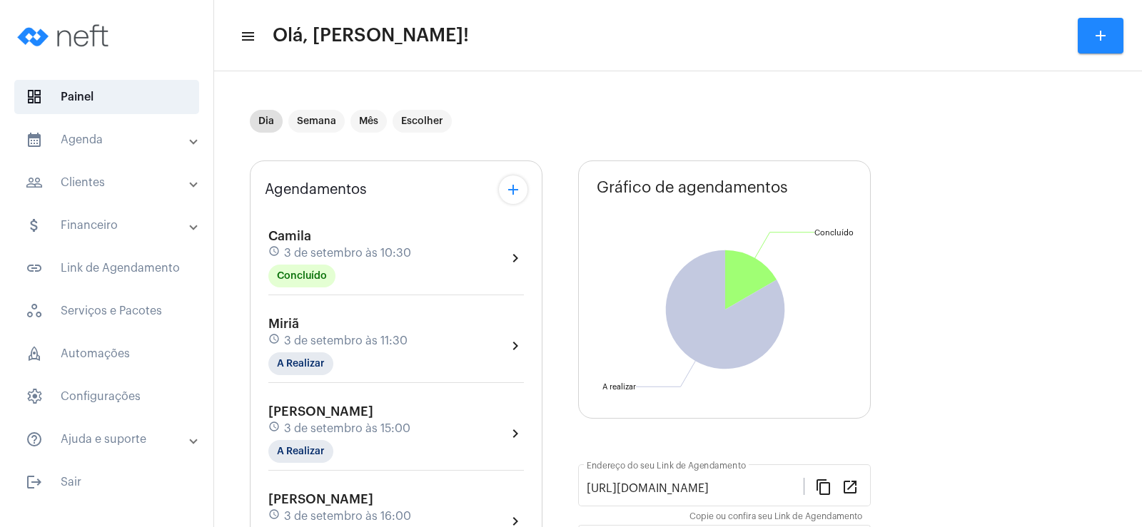
click at [298, 352] on div "Miriã schedule [DATE] 11:30 A Realizar" at bounding box center [337, 346] width 139 height 59
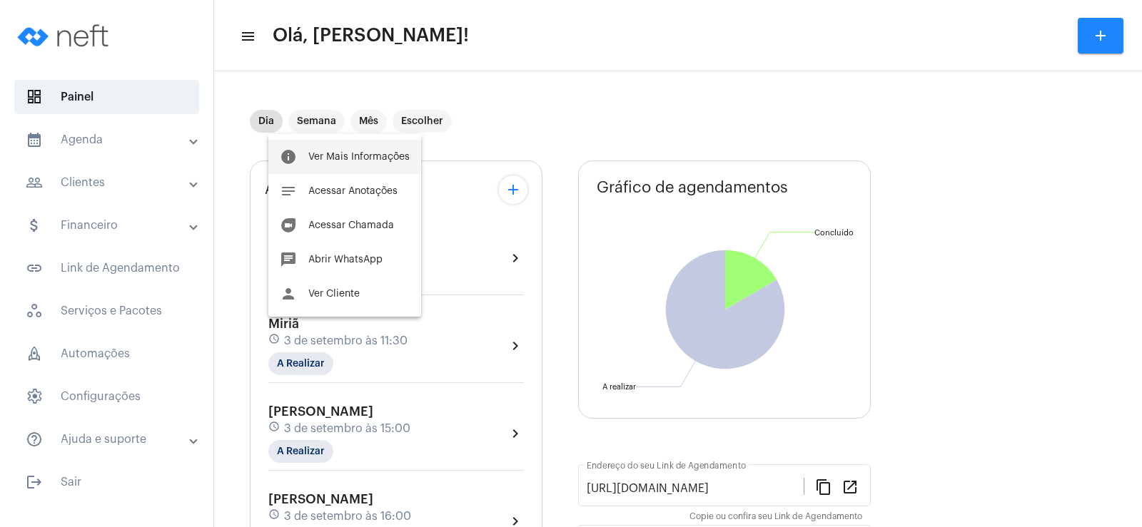
click at [335, 146] on button "info Ver Mais Informações" at bounding box center [344, 157] width 153 height 34
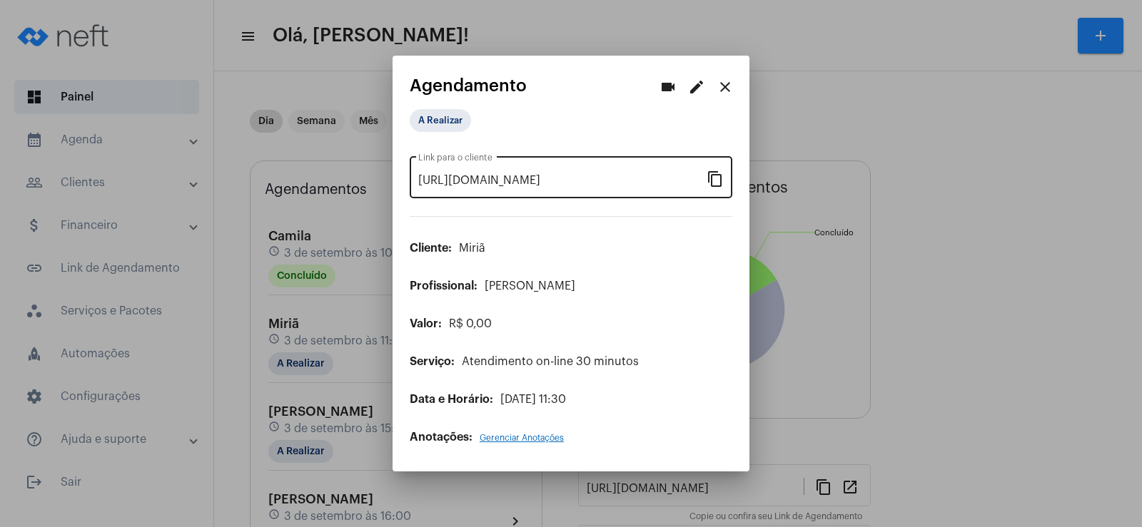
click at [713, 178] on mat-icon "content_copy" at bounding box center [714, 178] width 17 height 17
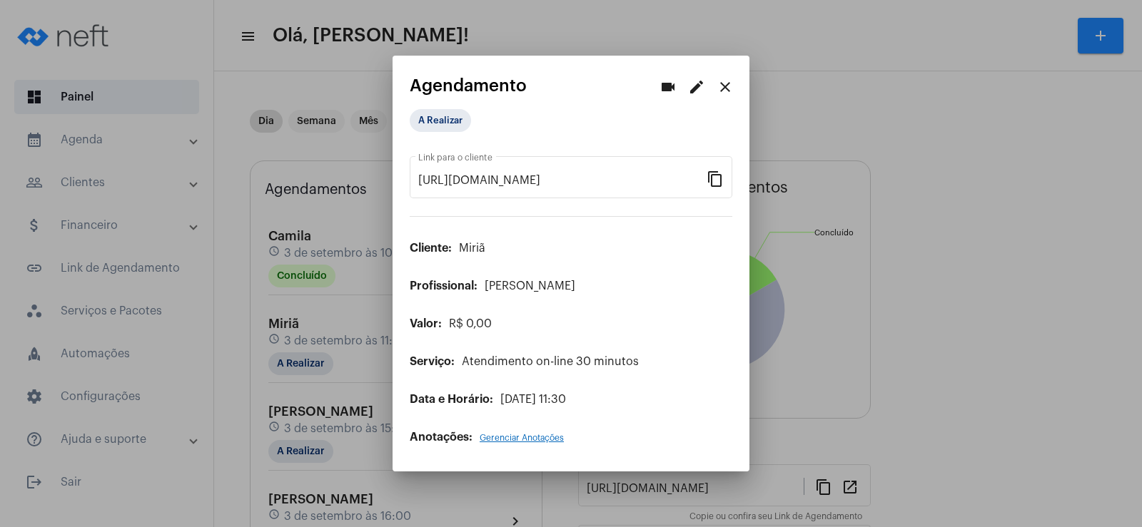
scroll to position [0, 110]
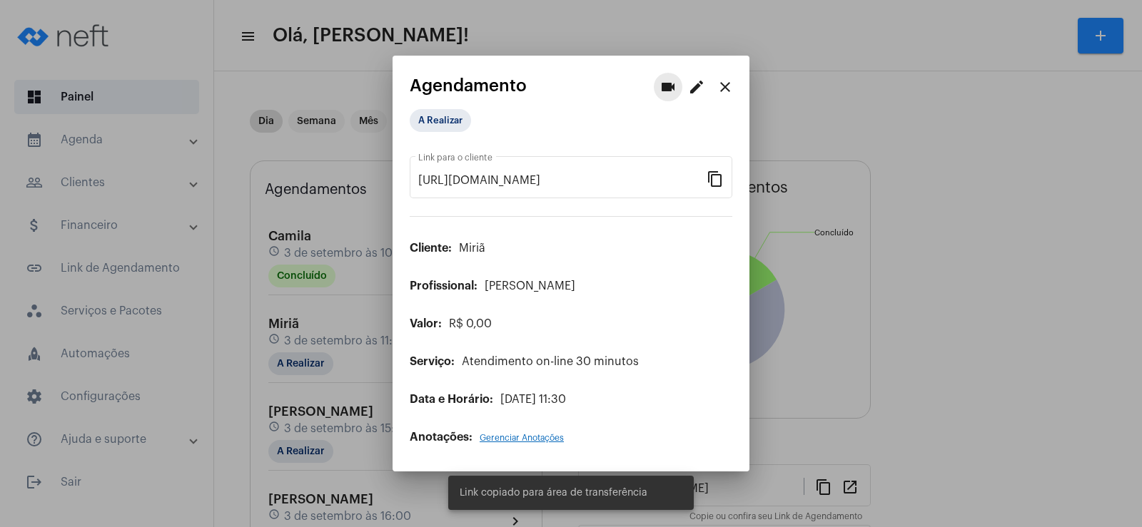
click at [664, 74] on button "videocam" at bounding box center [668, 87] width 29 height 29
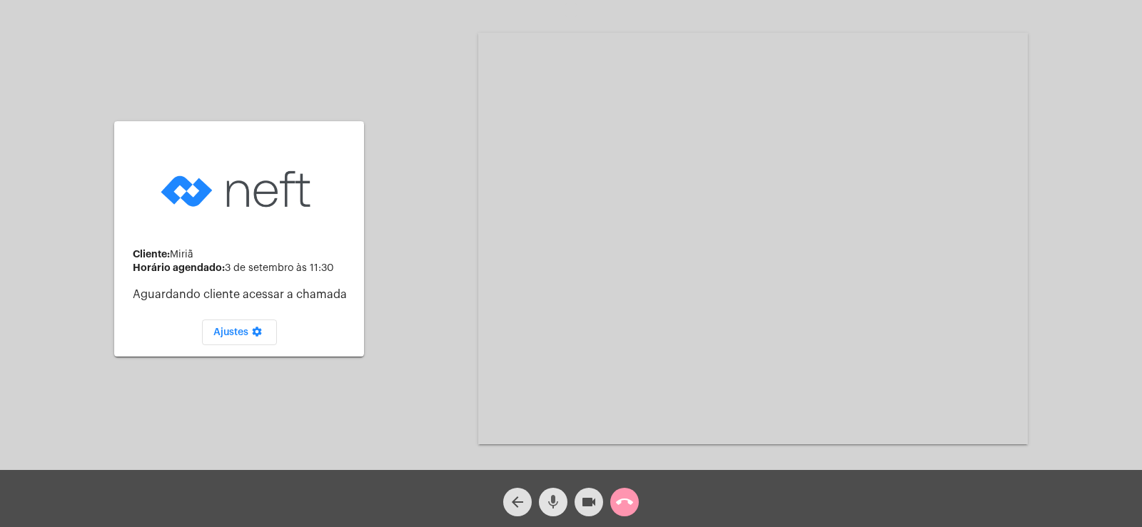
click at [552, 507] on mat-icon "mic" at bounding box center [552, 502] width 17 height 17
click at [580, 505] on mat-icon "videocam" at bounding box center [588, 502] width 17 height 17
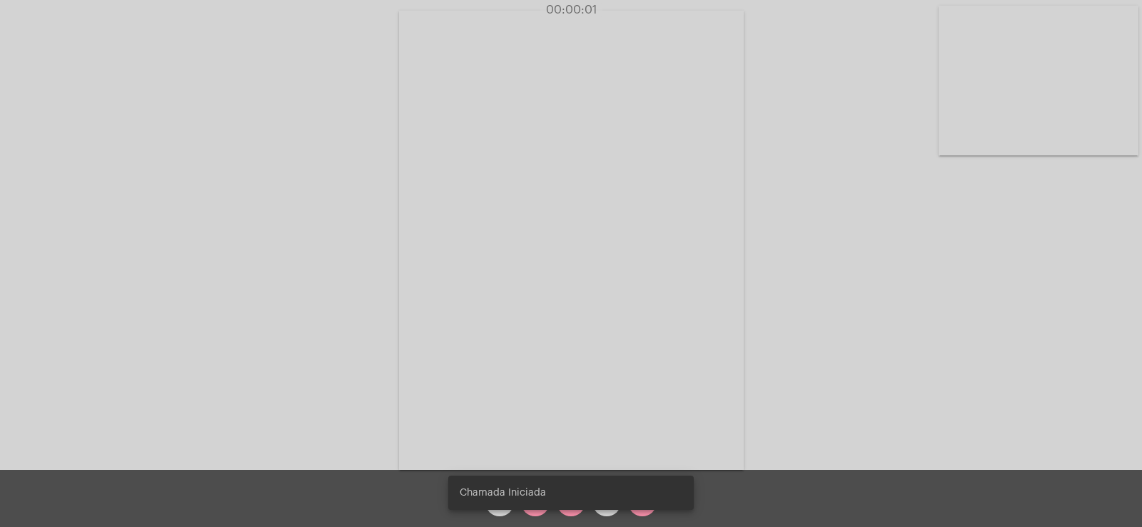
click at [537, 509] on snack-bar-container "Chamada Iniciada" at bounding box center [570, 493] width 245 height 34
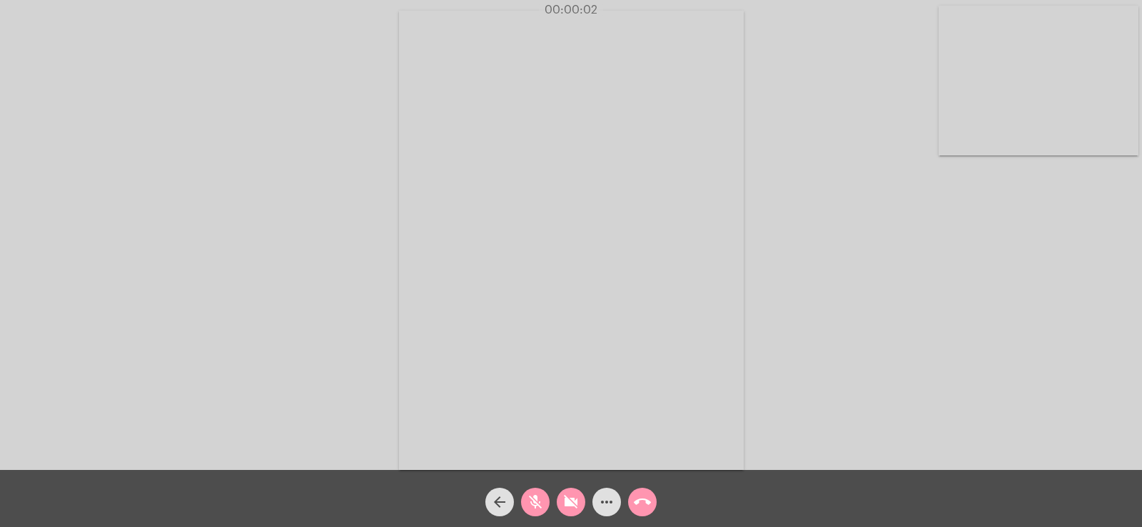
click at [537, 509] on mat-icon "mic_off" at bounding box center [535, 502] width 17 height 17
click at [576, 507] on mat-icon "videocam_off" at bounding box center [570, 502] width 17 height 17
click at [610, 508] on mat-icon "more_horiz" at bounding box center [606, 502] width 17 height 17
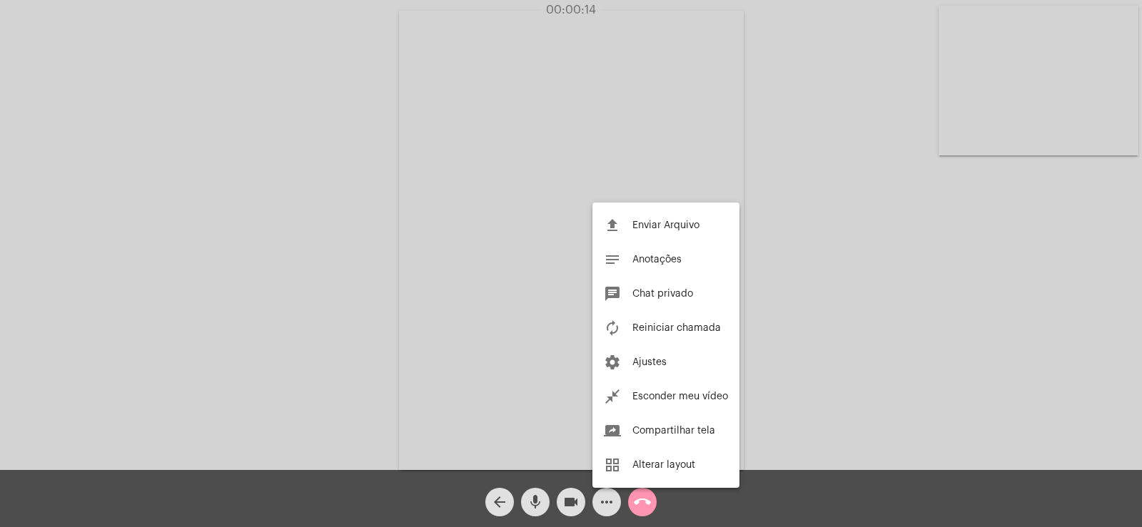
click at [645, 260] on span "Anotações" at bounding box center [656, 260] width 49 height 10
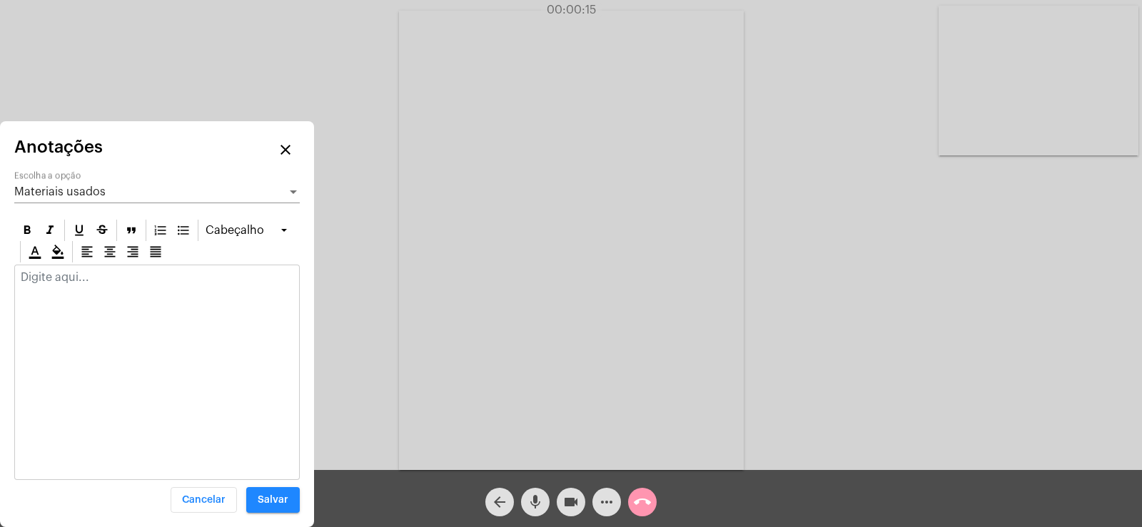
click at [66, 198] on div "Materiais usados" at bounding box center [150, 191] width 273 height 13
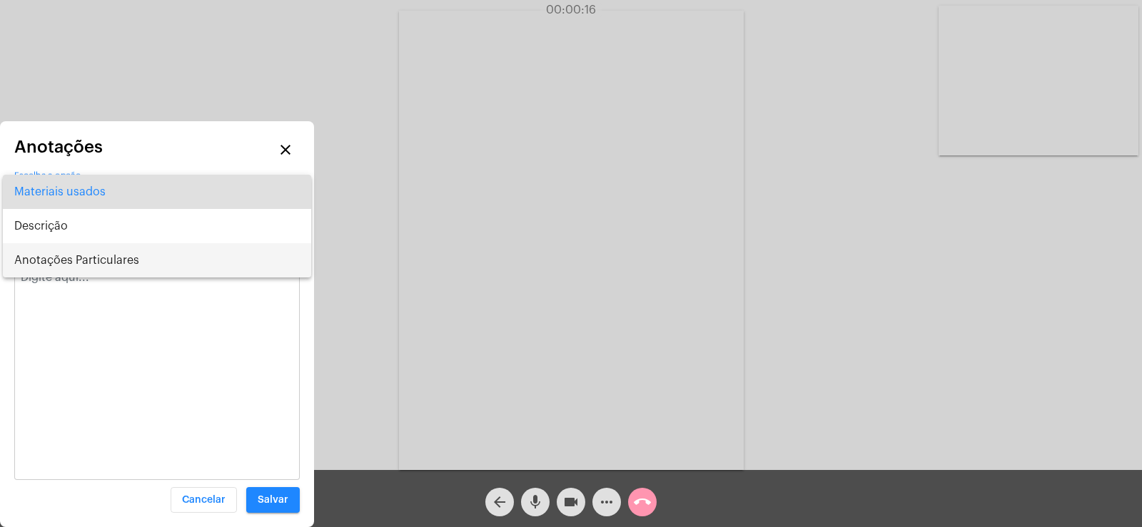
click at [92, 255] on span "Anotações Particulares" at bounding box center [156, 260] width 285 height 34
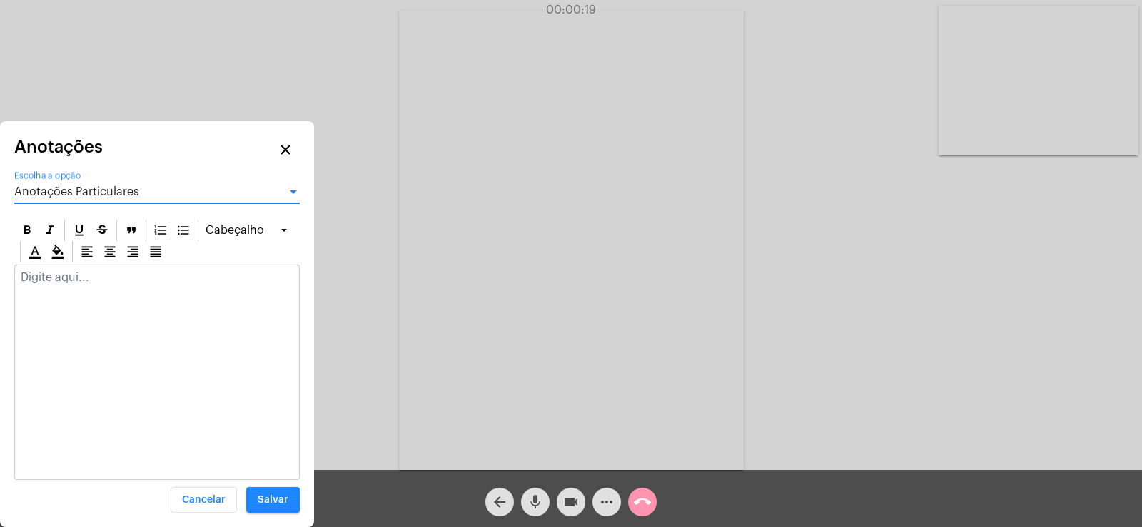
click at [45, 275] on p at bounding box center [157, 277] width 273 height 13
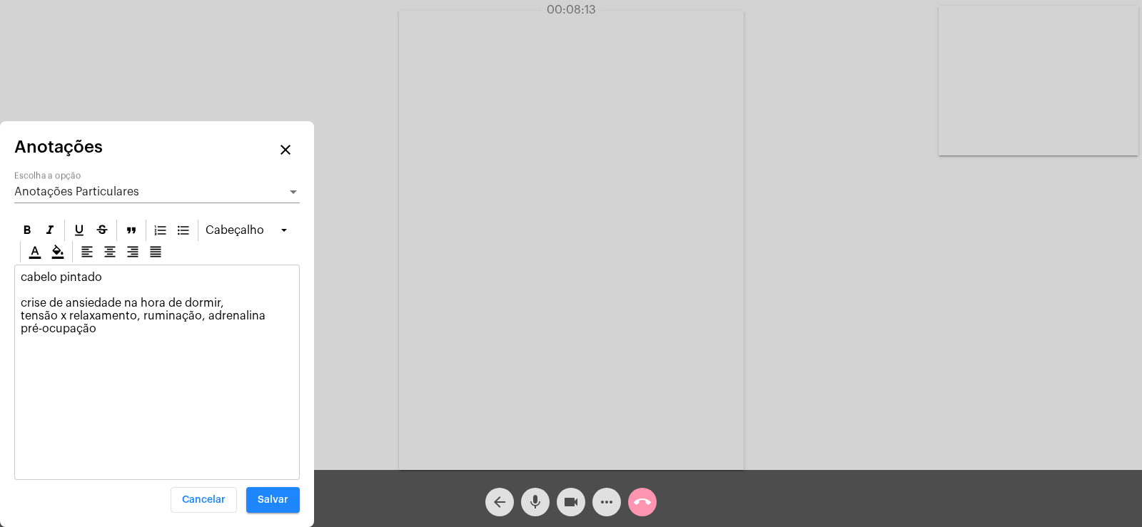
click at [238, 300] on p "cabelo pintado crise de ansiedade na hora de dormir, tensão x relaxamento, rumi…" at bounding box center [157, 303] width 273 height 64
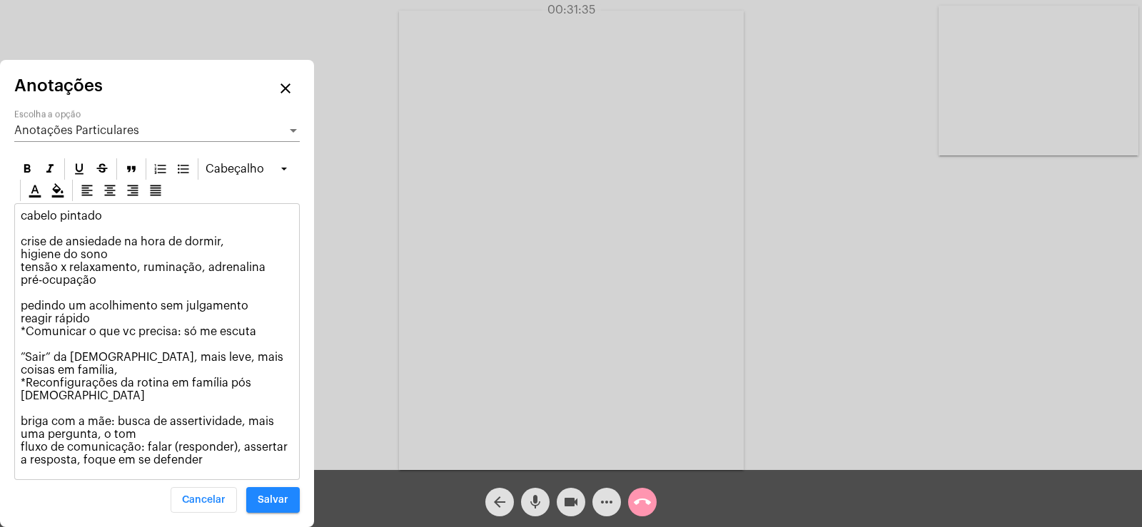
click at [79, 136] on span "Anotações Particulares" at bounding box center [76, 130] width 125 height 11
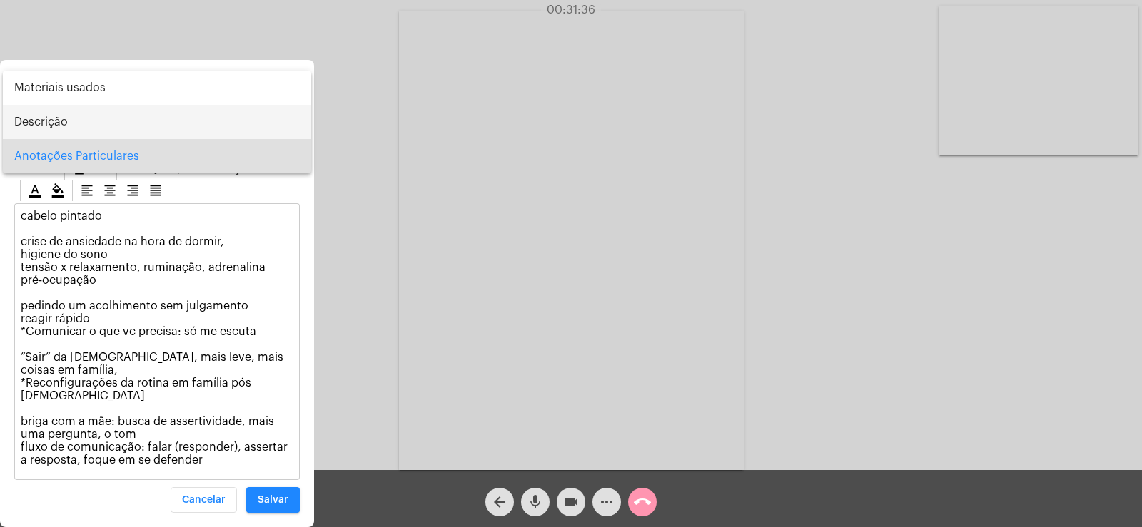
click at [78, 120] on span "Descrição" at bounding box center [156, 122] width 285 height 34
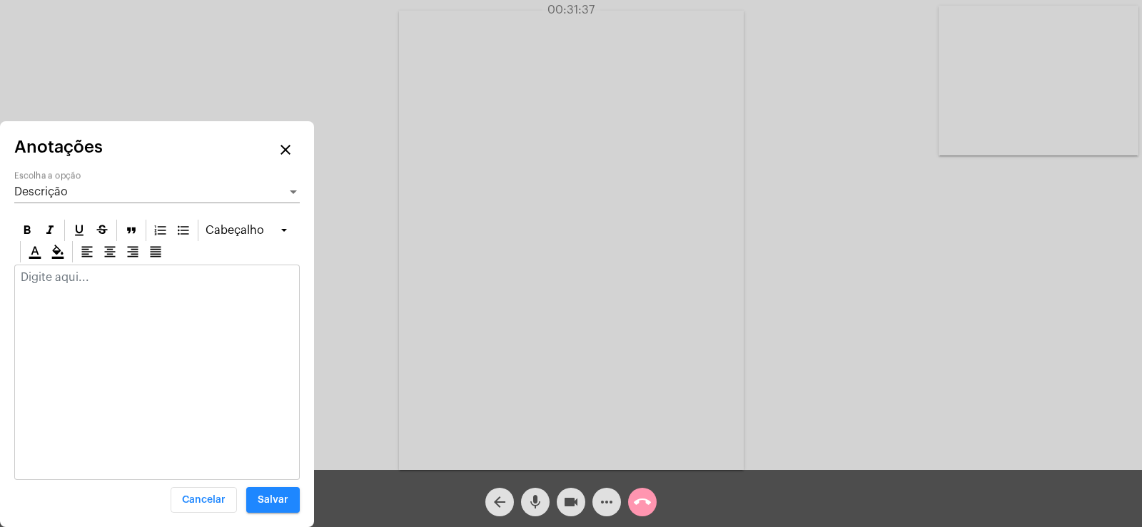
click at [90, 285] on div at bounding box center [157, 280] width 284 height 31
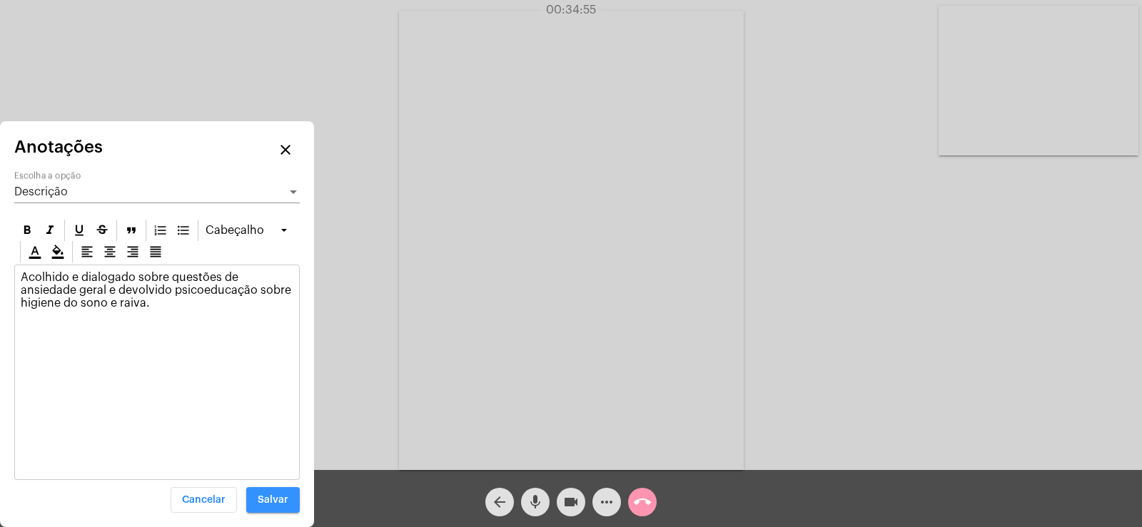
click at [280, 499] on span "Salvar" at bounding box center [273, 500] width 31 height 10
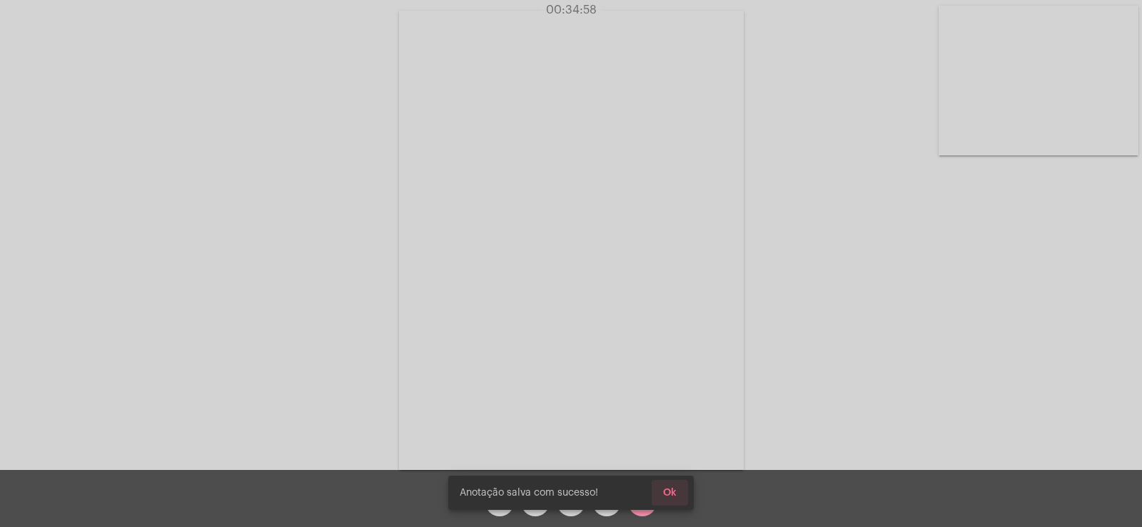
click at [670, 486] on button "Ok" at bounding box center [669, 493] width 36 height 26
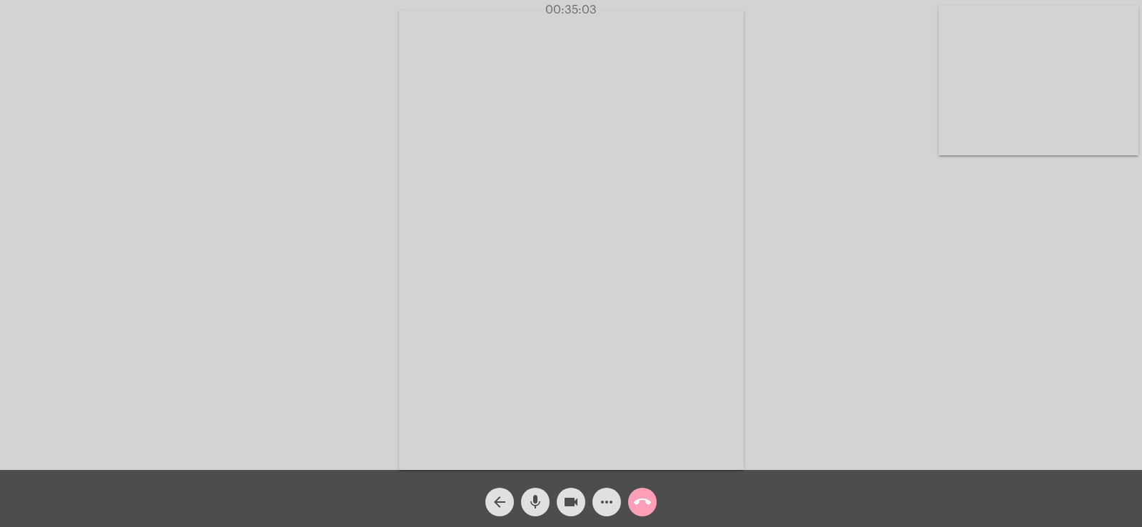
click at [643, 506] on mat-icon "call_end" at bounding box center [642, 502] width 17 height 17
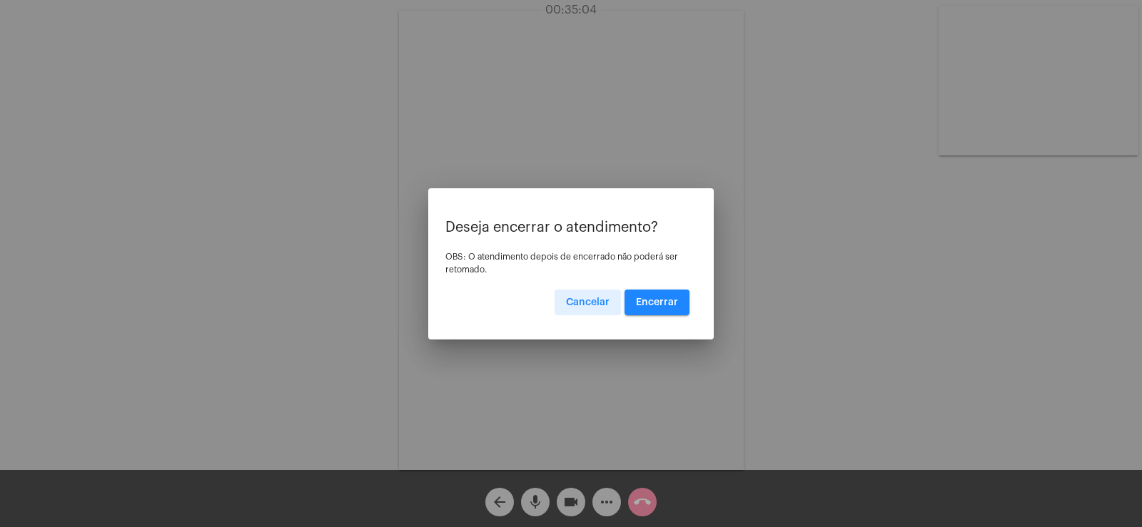
click at [656, 305] on span "Encerrar" at bounding box center [657, 303] width 42 height 10
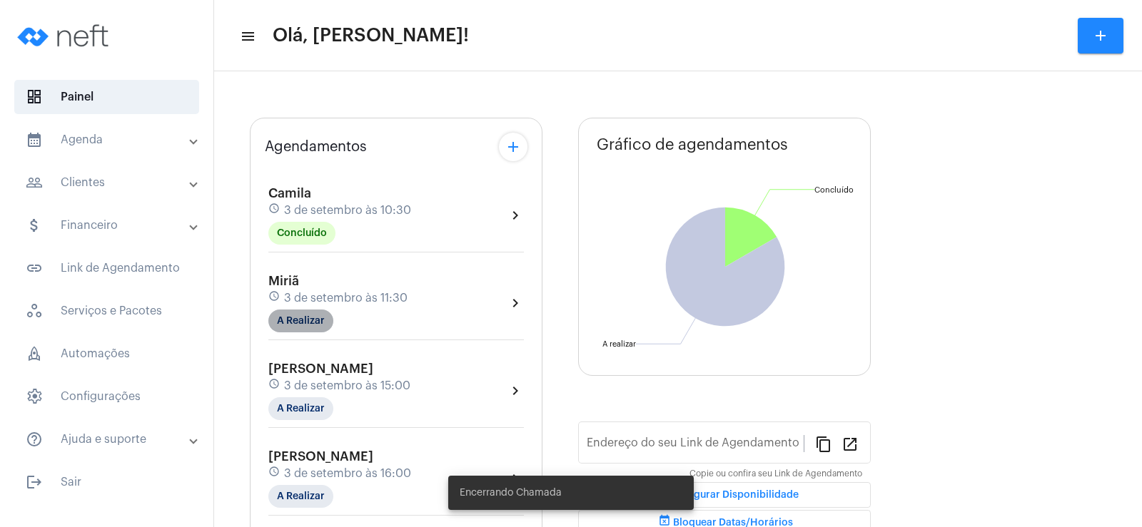
click at [315, 320] on mat-chip "A Realizar" at bounding box center [300, 321] width 65 height 23
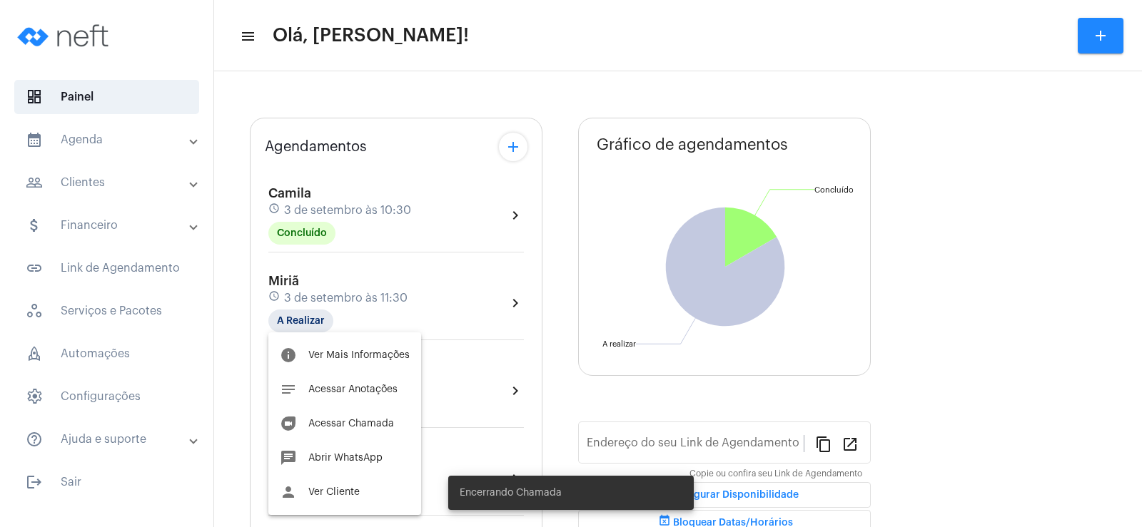
type input "[URL][DOMAIN_NAME]"
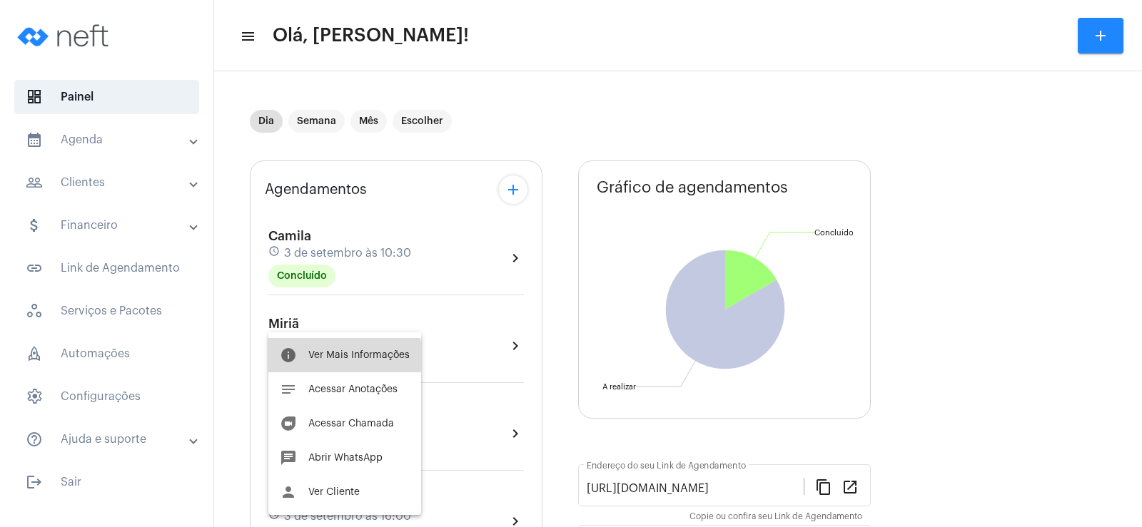
click at [336, 362] on button "info Ver Mais Informações" at bounding box center [344, 355] width 153 height 34
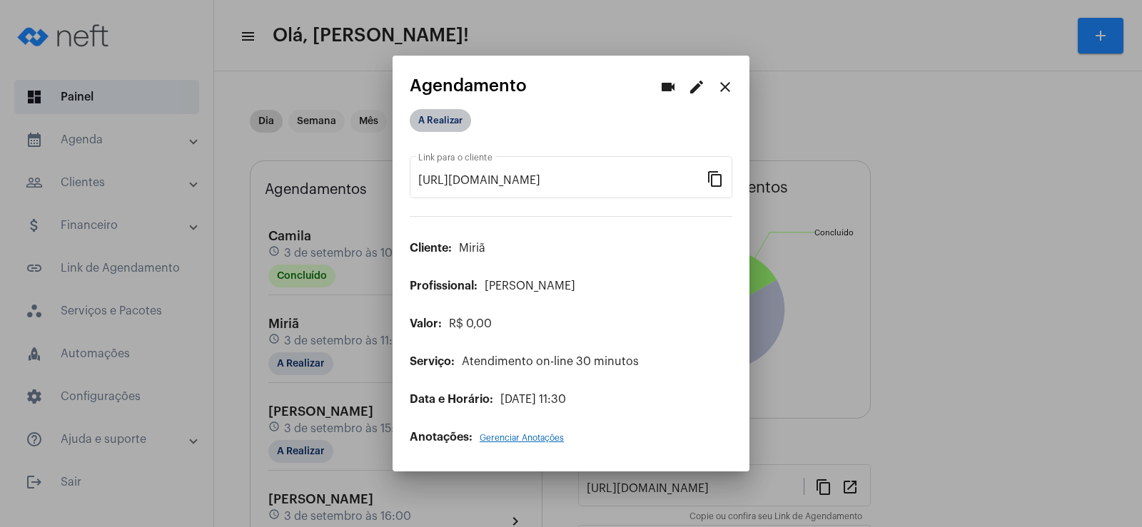
click at [437, 116] on mat-chip "A Realizar" at bounding box center [440, 120] width 61 height 23
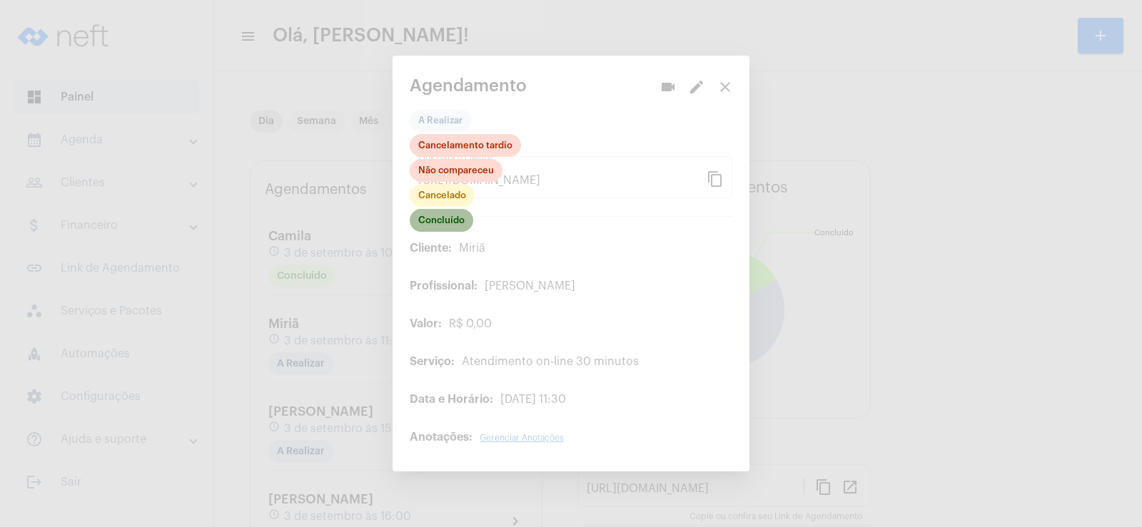
click at [444, 218] on mat-chip "Concluído" at bounding box center [441, 220] width 63 height 23
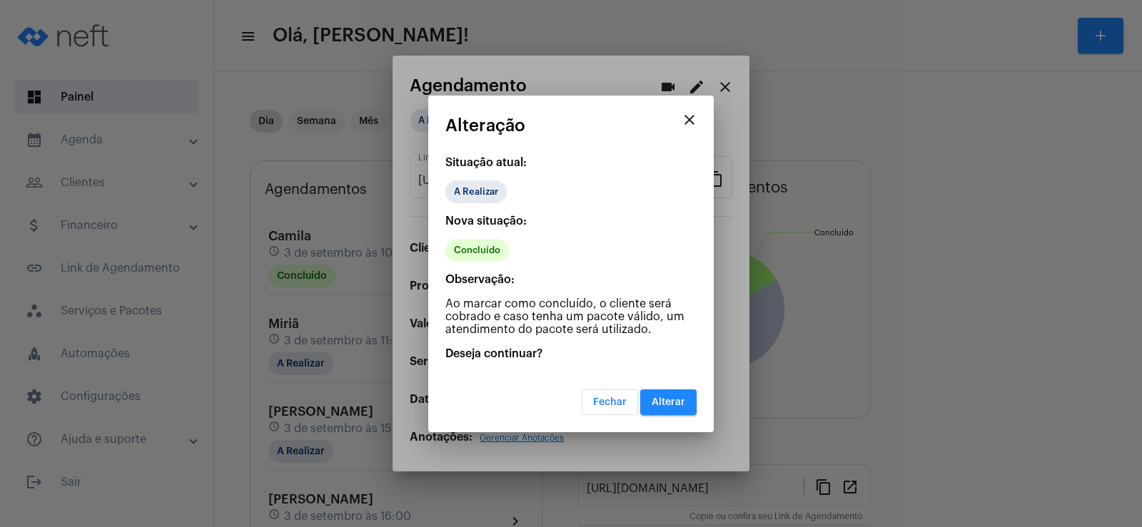
click at [683, 401] on span "Alterar" at bounding box center [668, 402] width 34 height 10
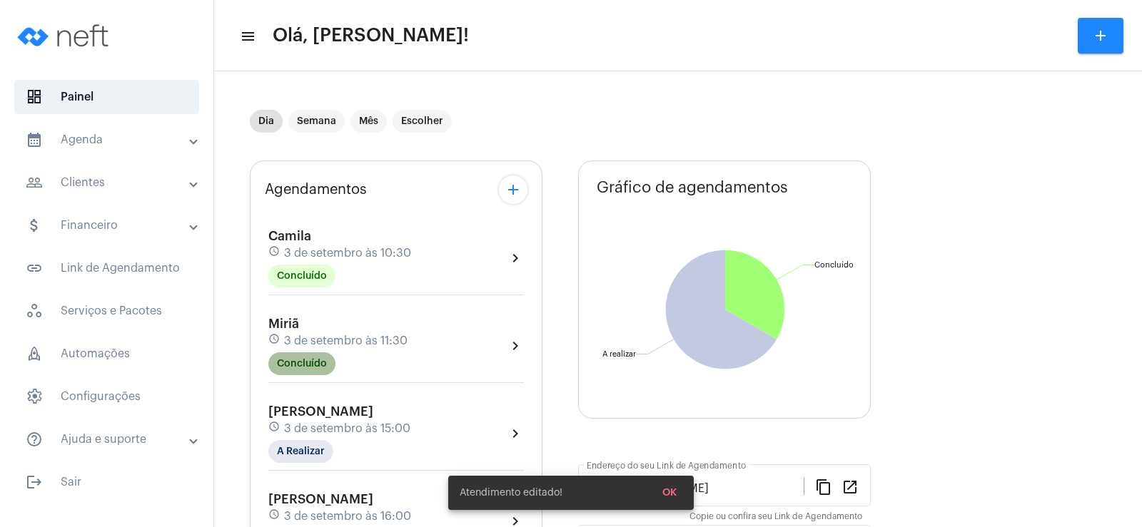
click at [294, 372] on mat-chip "Concluído" at bounding box center [301, 363] width 67 height 23
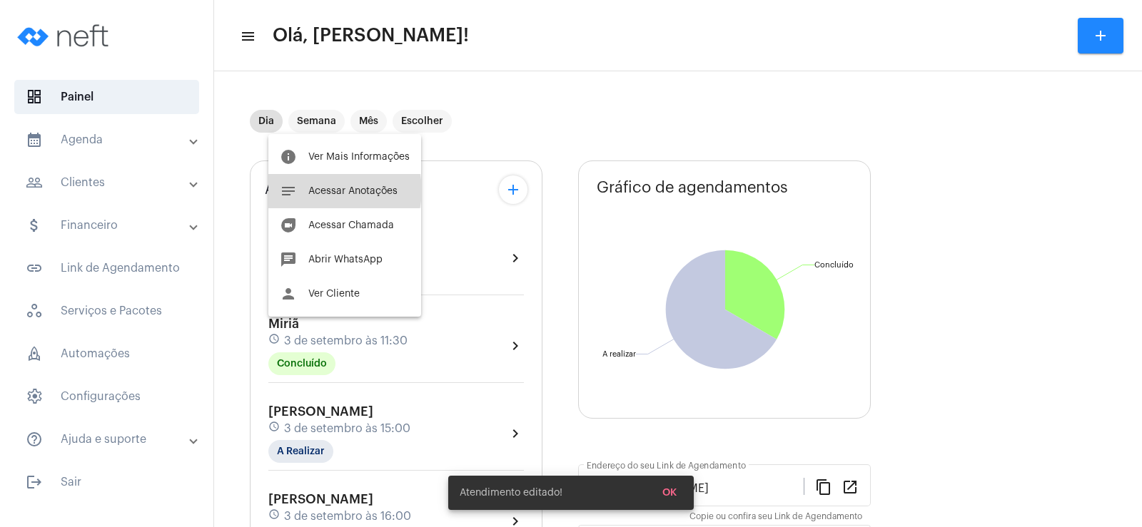
click at [335, 190] on span "Acessar Anotações" at bounding box center [352, 191] width 89 height 10
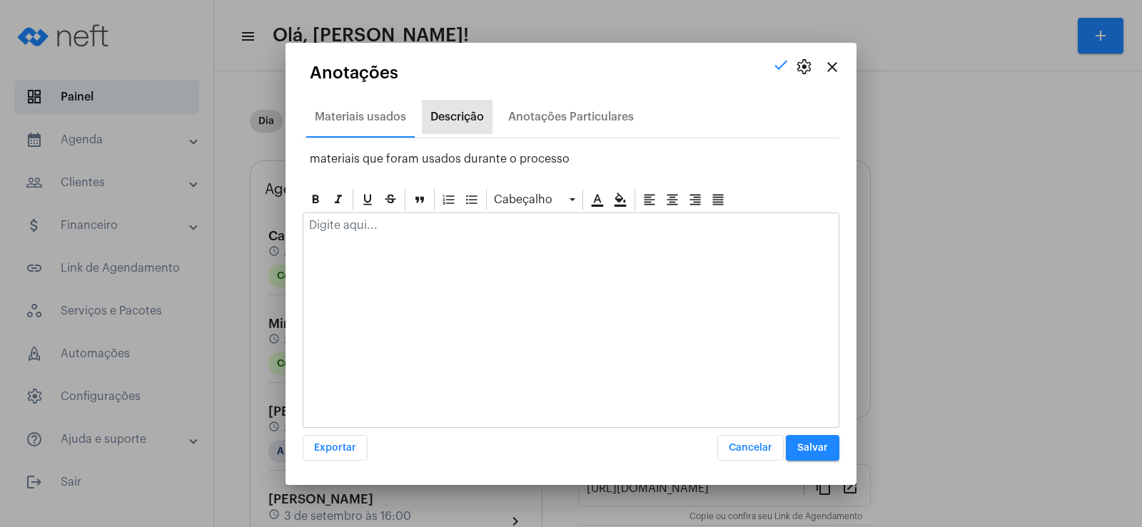
click at [487, 111] on div "Descrição" at bounding box center [457, 117] width 71 height 34
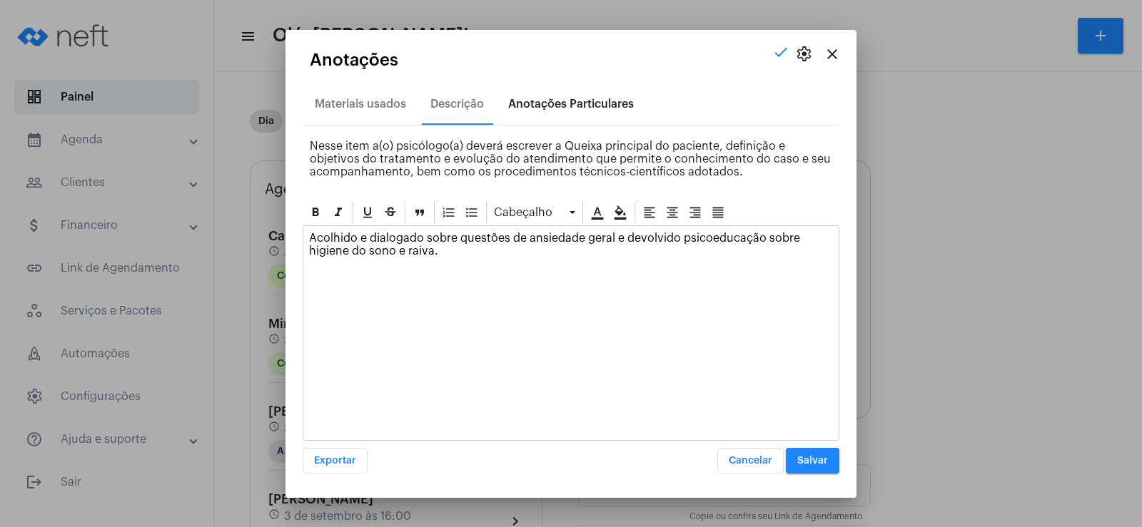
click at [574, 105] on div "Anotações Particulares" at bounding box center [571, 104] width 126 height 13
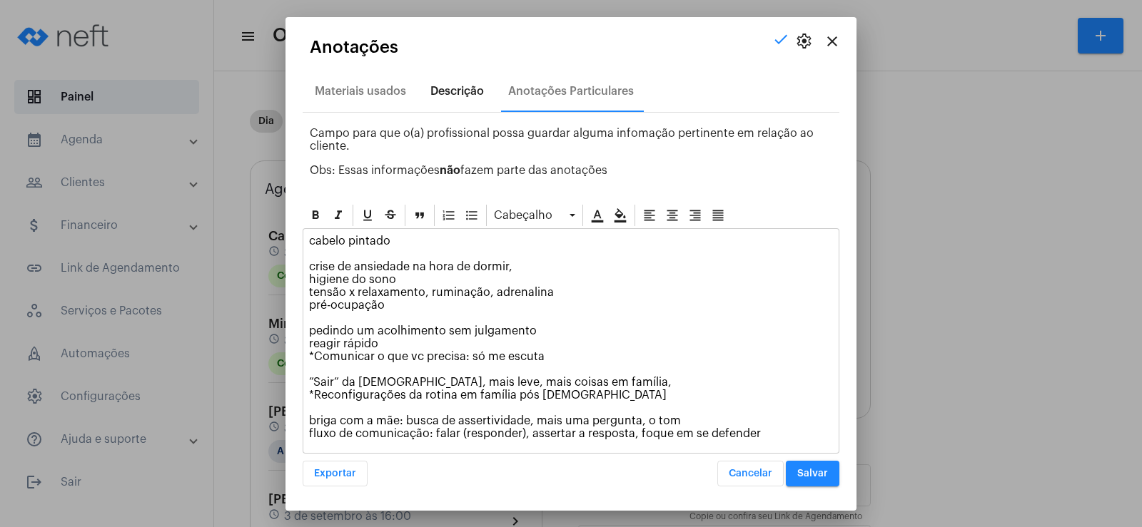
click at [450, 93] on div "Descrição" at bounding box center [457, 91] width 54 height 13
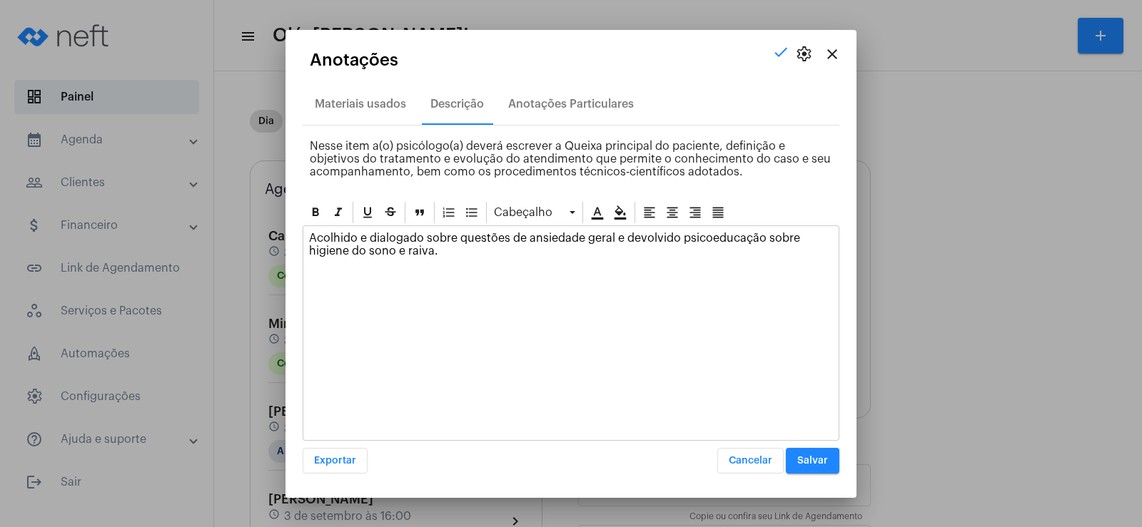
click at [459, 253] on p "Acolhido e dialogado sobre questões de ansiedade geral e devolvido psicoeducaçã…" at bounding box center [571, 245] width 524 height 26
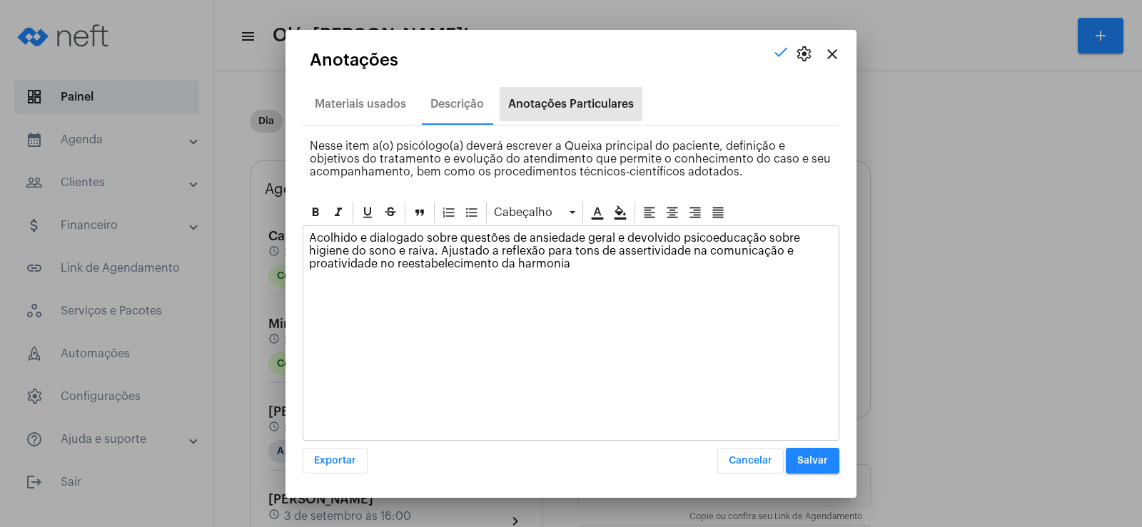
click at [567, 100] on div "Anotações Particulares" at bounding box center [571, 104] width 126 height 13
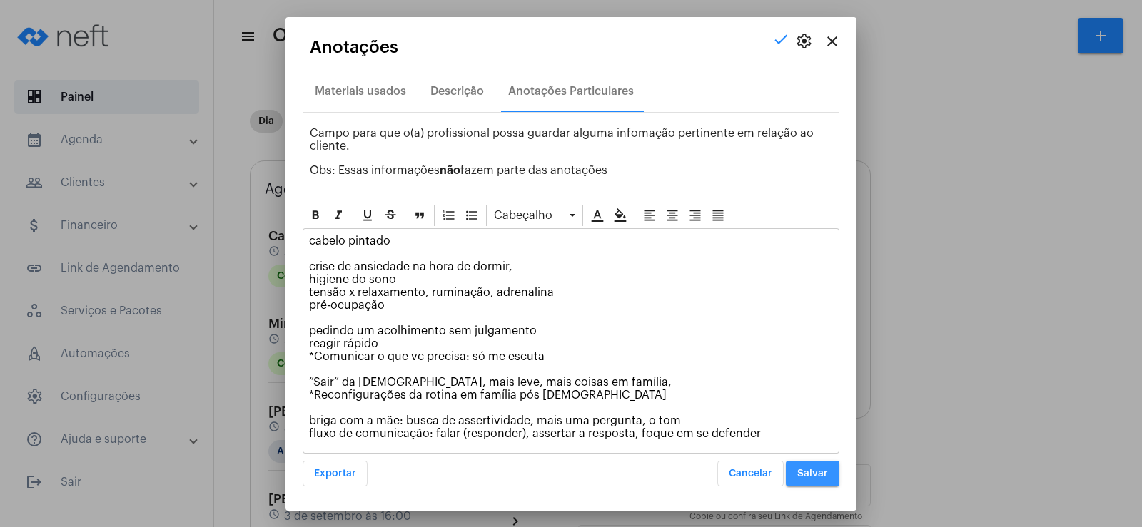
click at [823, 473] on span "Salvar" at bounding box center [812, 474] width 31 height 10
